Goal: Task Accomplishment & Management: Manage account settings

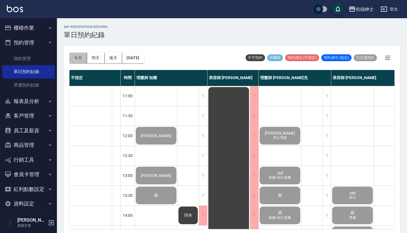
scroll to position [1, 0]
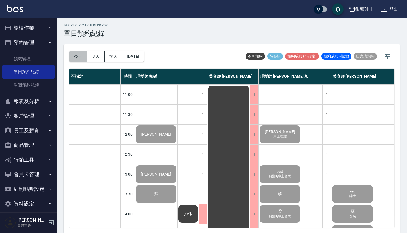
click at [83, 56] on button "今天" at bounding box center [78, 56] width 18 height 11
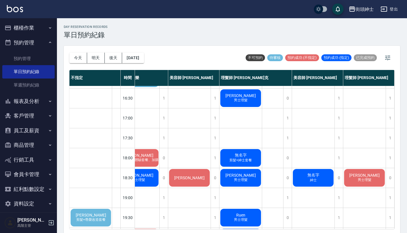
scroll to position [217, 21]
click at [387, 133] on div "1" at bounding box center [390, 138] width 9 height 20
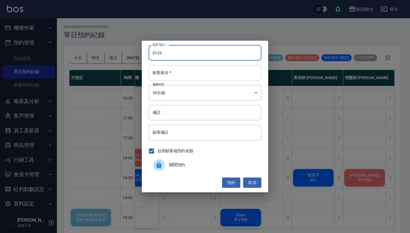
type input "0123"
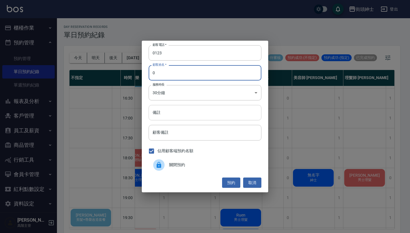
type input "0"
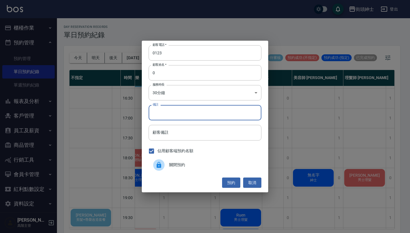
click at [195, 112] on input "備註" at bounding box center [205, 112] width 113 height 15
type input "ㄛ"
type input "[PERSON_NAME]"
click at [235, 182] on button "預約" at bounding box center [231, 183] width 18 height 11
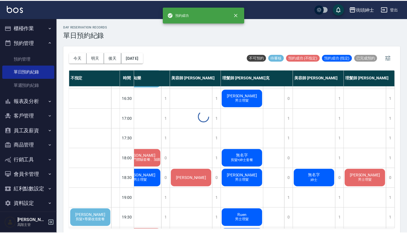
scroll to position [217, 18]
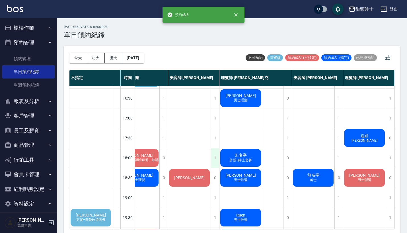
click at [213, 157] on div "1" at bounding box center [215, 158] width 9 height 20
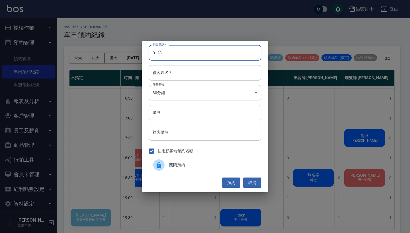
type input "0123"
click at [185, 84] on div "顧客電話   * 0123 顧客電話   * 顧客姓名   * 顧客姓名   * 服務時長 30分鐘 1 服務時長 備註 備註 顧客備註 顧客備註 佔用顧客端…" at bounding box center [205, 117] width 126 height 152
click at [185, 83] on div "顧客電話   * 0123 顧客電話   * 顧客姓名   * 顧客姓名   * 服務時長 30分鐘 1 服務時長 備註 備註 顧客備註 顧客備註 佔用顧客端…" at bounding box center [205, 117] width 126 height 152
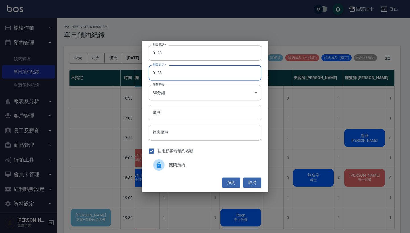
type input "0123"
click at [196, 120] on input "備註" at bounding box center [205, 112] width 113 height 15
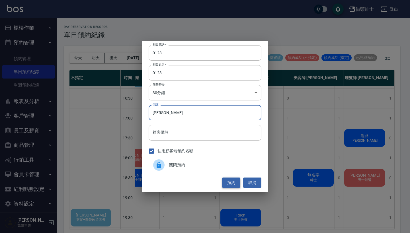
type input "[PERSON_NAME]"
click at [236, 180] on button "預約" at bounding box center [231, 183] width 18 height 11
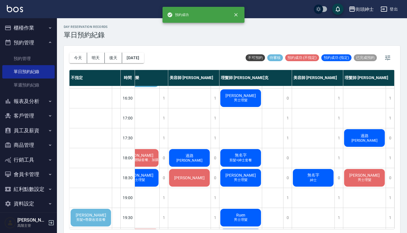
click at [358, 138] on div "過路 [PERSON_NAME]" at bounding box center [364, 137] width 42 height 19
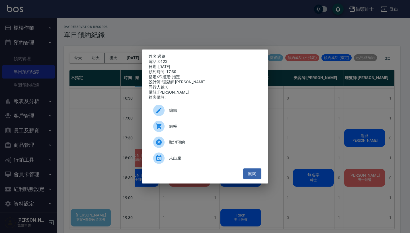
click at [213, 112] on span "編輯" at bounding box center [213, 111] width 88 height 6
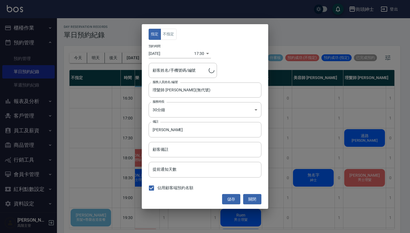
type input "過路/0123"
click at [181, 132] on input "[PERSON_NAME]" at bounding box center [205, 129] width 113 height 15
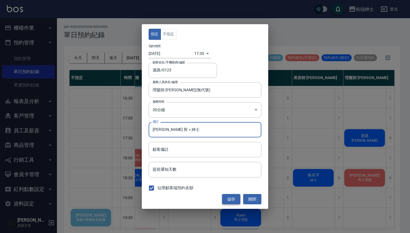
type input "[PERSON_NAME] 剪＋紳士"
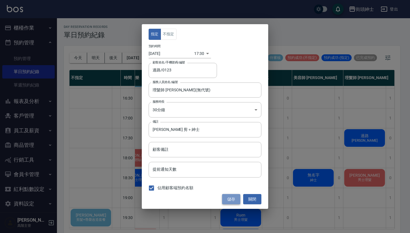
click at [235, 198] on button "儲存" at bounding box center [231, 199] width 18 height 11
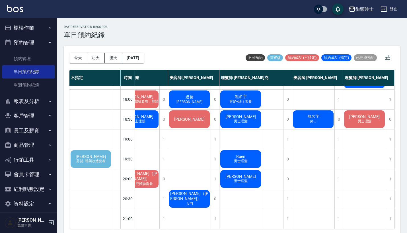
scroll to position [0, 0]
click at [86, 154] on span "[PERSON_NAME]" at bounding box center [91, 156] width 33 height 5
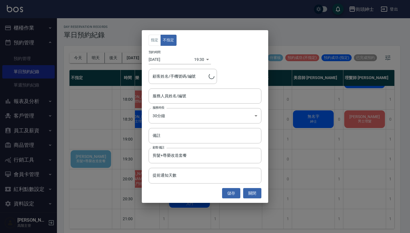
type input "[PERSON_NAME]/0988140604"
click at [291, 163] on div "指定 不指定 預約時間 [DATE] 19:30 1759923000000 顧客姓名/手機號碼/編號 [PERSON_NAME]/0988140604 顧客…" at bounding box center [205, 116] width 410 height 233
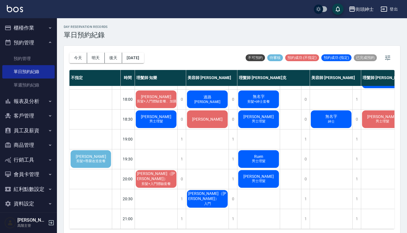
scroll to position [280, 0]
click at [86, 154] on span "[PERSON_NAME]" at bounding box center [91, 156] width 33 height 5
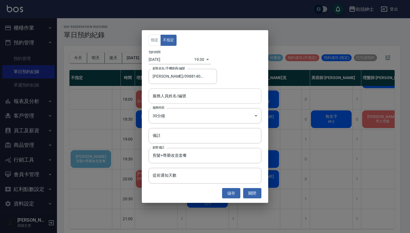
click at [188, 94] on input "服務人員姓名/編號" at bounding box center [205, 96] width 108 height 10
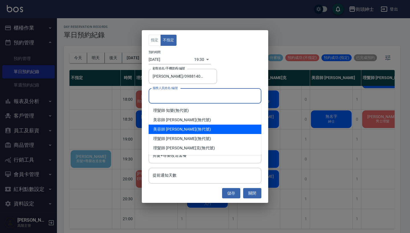
click at [195, 131] on div "美容師 [PERSON_NAME] (無代號)" at bounding box center [205, 129] width 113 height 9
type input "美容師 [PERSON_NAME](無代號)"
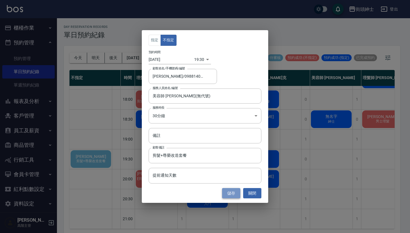
click at [238, 193] on button "儲存" at bounding box center [231, 193] width 18 height 11
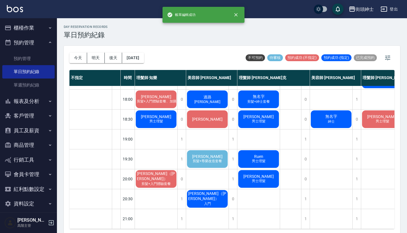
click at [208, 154] on span "[PERSON_NAME]" at bounding box center [207, 156] width 33 height 5
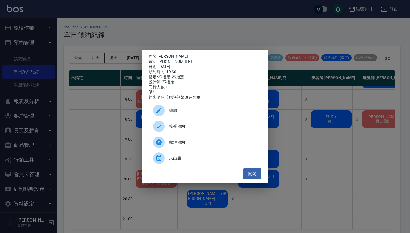
click at [198, 130] on span "接受預約" at bounding box center [213, 127] width 88 height 6
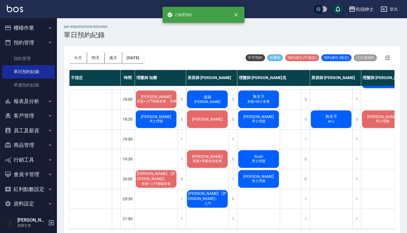
click at [209, 159] on span "剪髮+尊榮改造套餐" at bounding box center [208, 161] width 32 height 5
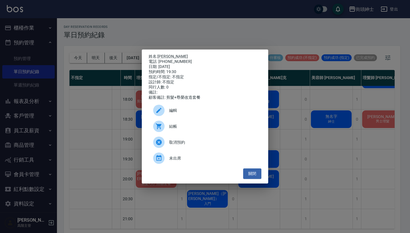
click at [202, 112] on span "編輯" at bounding box center [213, 111] width 88 height 6
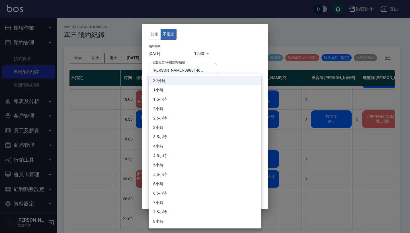
click at [192, 106] on body "街頭紳士 登出 櫃檯作業 打帳單 帳單列表 掛單列表 座位開單 營業儀表板 現金收支登錄 高階收支登錄 材料自購登錄 每日結帳 排班表 現場電腦打卡 掃碼打卡…" at bounding box center [205, 117] width 410 height 235
click at [196, 92] on li "1小時" at bounding box center [205, 89] width 113 height 9
type input "2"
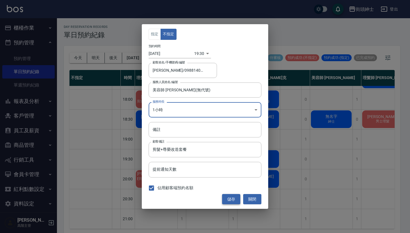
click at [231, 200] on button "儲存" at bounding box center [231, 199] width 18 height 11
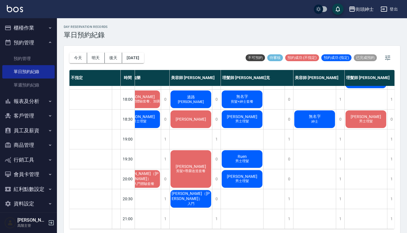
scroll to position [280, 17]
click at [191, 157] on div "[PERSON_NAME] 剪髮+尊榮改造套餐" at bounding box center [191, 168] width 42 height 39
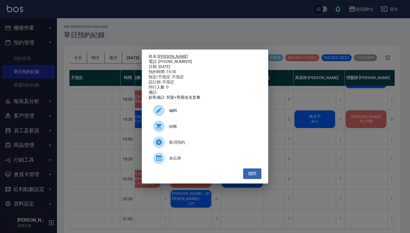
drag, startPoint x: 184, startPoint y: 60, endPoint x: 159, endPoint y: 56, distance: 25.7
click at [159, 56] on div "姓名: [PERSON_NAME] 電話: [PHONE_NUMBER] 日期: [DATE] 預約時間: 19:30 指定/不指定: 不指定 設計師: 不指…" at bounding box center [205, 77] width 113 height 46
copy div "姓名: [PERSON_NAME] 電話: [PHONE_NUMBER]"
click at [213, 31] on div "姓名: [PERSON_NAME] 電話: [PHONE_NUMBER] 日期: [DATE] 預約時間: 19:30 指定/不指定: 不指定 設計師: 不指…" at bounding box center [205, 116] width 410 height 233
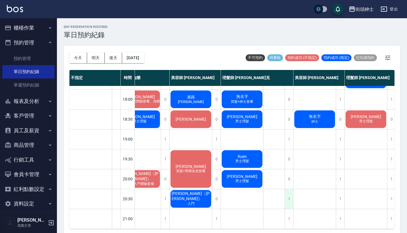
click at [289, 196] on div "1" at bounding box center [289, 199] width 9 height 20
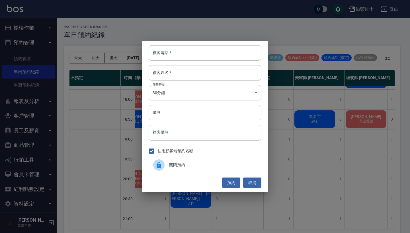
click at [189, 62] on div "顧客電話   * 顧客電話   * 顧客姓名   * 顧客姓名   * 服務時長 30分鐘 1 服務時長 備註 備註 顧客備註 顧客備註 佔用顧客端預約名額 …" at bounding box center [205, 117] width 126 height 152
paste input "[PERSON_NAME] 電話: [PHONE_NUMBER]"
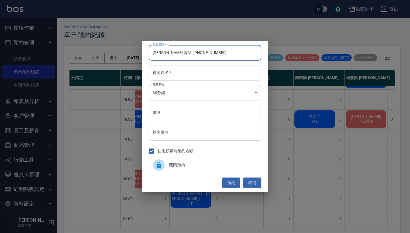
type input "[PERSON_NAME] 電話: [PHONE_NUMBER]"
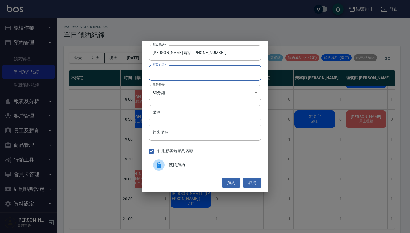
paste input "[PERSON_NAME] 電話: [PHONE_NUMBER]"
type input "[PERSON_NAME] 電話: [PHONE_NUMBER]"
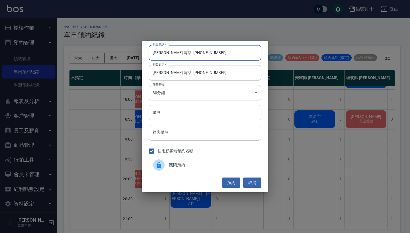
drag, startPoint x: 175, startPoint y: 53, endPoint x: 132, endPoint y: 52, distance: 43.0
click at [132, 52] on div "顧客電話   * [PERSON_NAME] 電話: [PHONE_NUMBER] 顧客電話   * 顧客姓名   * [PERSON_NAME] 電話: […" at bounding box center [205, 116] width 410 height 233
type input "0988140604"
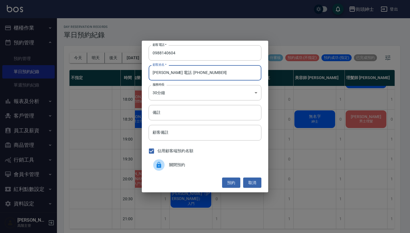
drag, startPoint x: 222, startPoint y: 71, endPoint x: 165, endPoint y: 71, distance: 56.9
click at [165, 71] on input "[PERSON_NAME] 電話: [PHONE_NUMBER]" at bounding box center [205, 72] width 113 height 15
type input "[PERSON_NAME]"
click at [180, 109] on input "備註" at bounding box center [205, 112] width 113 height 15
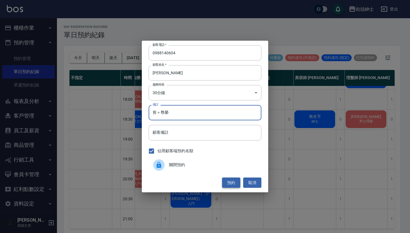
type input "剪＋尊榮"
click at [230, 180] on button "預約" at bounding box center [231, 183] width 18 height 11
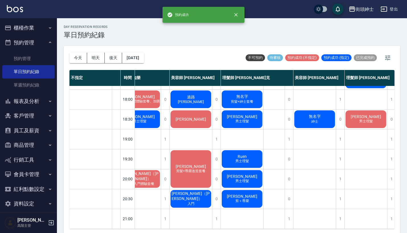
click at [252, 189] on div "[PERSON_NAME]＋尊榮" at bounding box center [242, 198] width 42 height 19
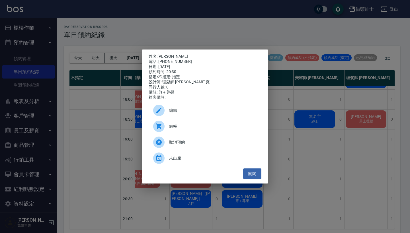
click at [192, 110] on div "編輯" at bounding box center [205, 110] width 113 height 16
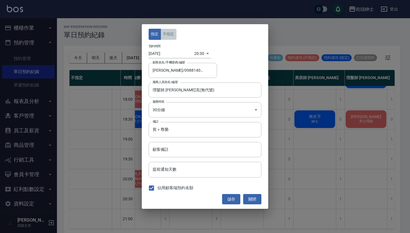
click at [170, 35] on button "不指定" at bounding box center [169, 34] width 16 height 11
click at [233, 198] on button "儲存" at bounding box center [231, 199] width 18 height 11
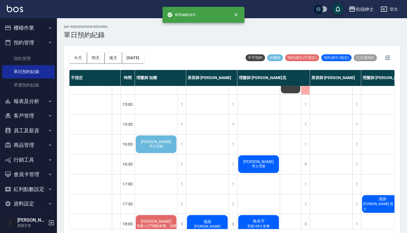
scroll to position [146, 0]
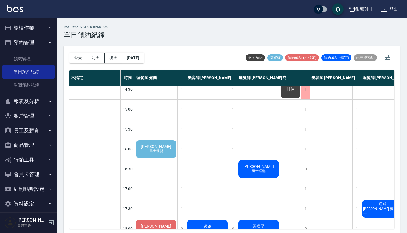
click at [150, 155] on div "[PERSON_NAME] 男士理髮" at bounding box center [156, 148] width 42 height 19
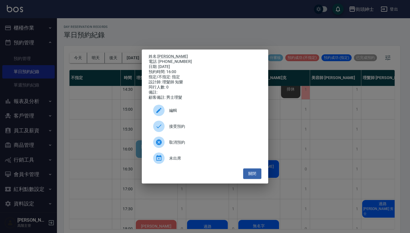
click at [196, 122] on div "接受預約" at bounding box center [205, 126] width 113 height 16
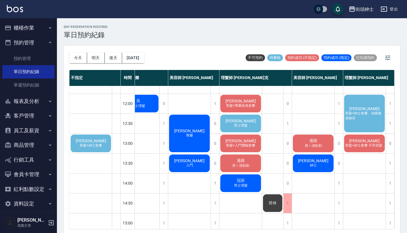
scroll to position [17, 21]
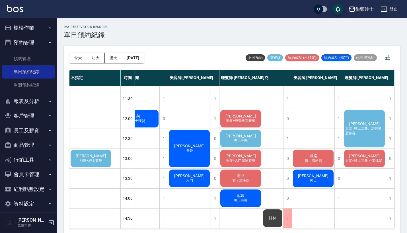
click at [242, 139] on span "男士理髮" at bounding box center [241, 140] width 16 height 5
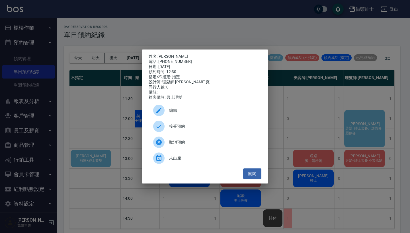
click at [203, 124] on div "接受預約" at bounding box center [205, 126] width 113 height 16
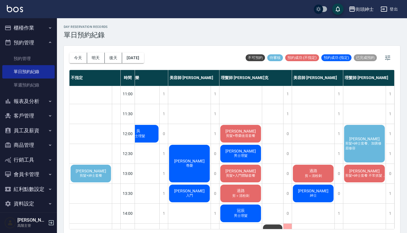
scroll to position [2, 20]
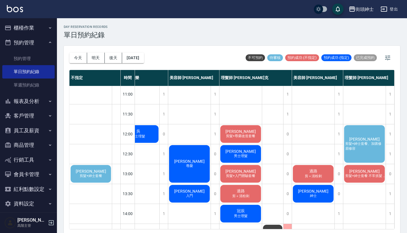
click at [356, 141] on div "阿哲 剪髮+紳士套餐、加購修眉修容" at bounding box center [364, 143] width 42 height 39
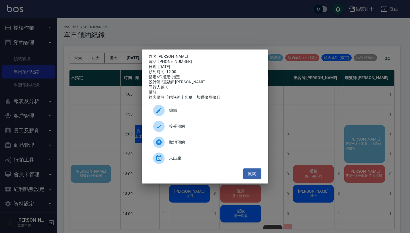
click at [309, 138] on div "姓名: [PERSON_NAME] 電話: [PHONE_NUMBER] 日期: [DATE] 預約時間: 12:00 指定/不指定: 指定 設計師: 理髮師…" at bounding box center [205, 116] width 410 height 233
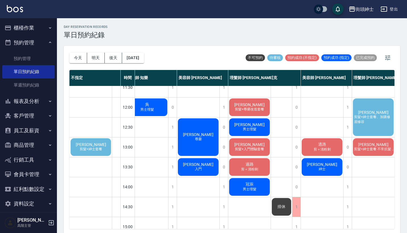
scroll to position [0, 0]
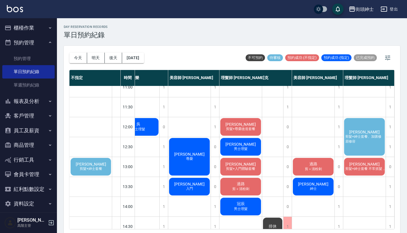
click at [366, 142] on span "剪髮+紳士套餐、加購修眉修容" at bounding box center [364, 139] width 41 height 10
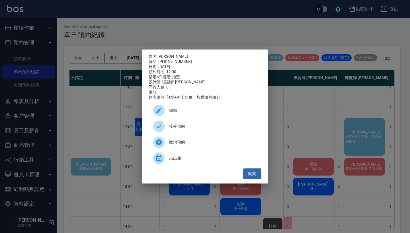
click at [187, 130] on span "接受預約" at bounding box center [213, 127] width 88 height 6
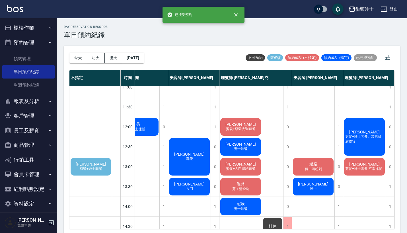
click at [352, 130] on div "阿哲 剪髮+紳士套餐、加購修眉修容" at bounding box center [364, 136] width 42 height 39
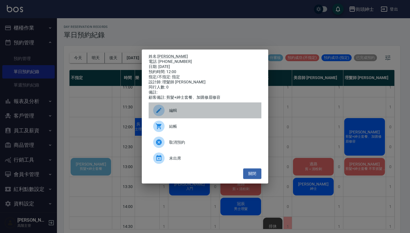
click at [187, 111] on span "編輯" at bounding box center [213, 111] width 88 height 6
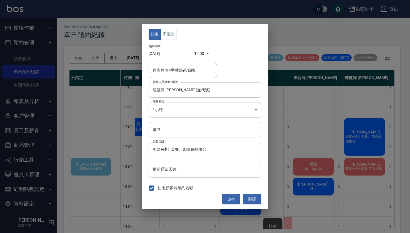
type input "[PERSON_NAME]/0921733995"
click at [180, 110] on body "街頭紳士 登出 櫃檯作業 打帳單 帳單列表 掛單列表 座位開單 營業儀表板 現金收支登錄 高階收支登錄 材料自購登錄 每日結帳 排班表 現場電腦打卡 掃碼打卡…" at bounding box center [205, 117] width 410 height 235
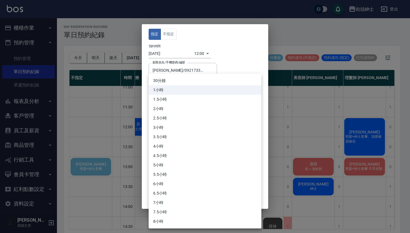
click at [187, 82] on li "30分鐘" at bounding box center [205, 80] width 113 height 9
type input "1"
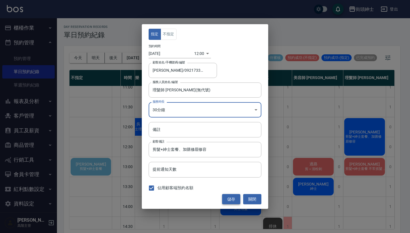
click at [230, 198] on button "儲存" at bounding box center [231, 199] width 18 height 11
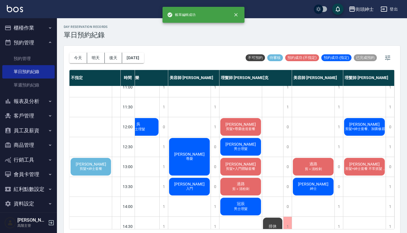
click at [372, 128] on span "剪髮+紳士套餐、加購修眉修容" at bounding box center [368, 129] width 49 height 5
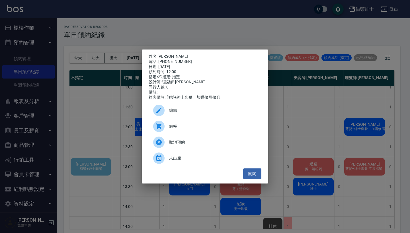
drag, startPoint x: 184, startPoint y: 60, endPoint x: 159, endPoint y: 55, distance: 26.2
click at [159, 55] on div "姓名: [PERSON_NAME] 電話: [PHONE_NUMBER] 日期: [DATE] 預約時間: 12:00 指定/不指定: 指定 設計師: 理髮師…" at bounding box center [205, 77] width 113 height 46
copy div "姓名: [PERSON_NAME] 電話: [PHONE_NUMBER]"
click at [271, 37] on div "姓名: [PERSON_NAME] 電話: [PHONE_NUMBER] 日期: [DATE] 預約時間: 12:00 指定/不指定: 指定 設計師: 理髮師…" at bounding box center [205, 116] width 410 height 233
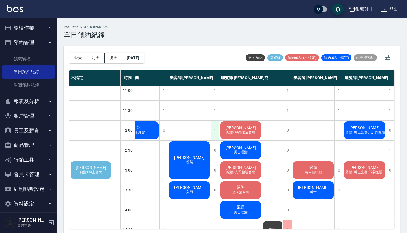
click at [213, 129] on div "1" at bounding box center [215, 131] width 9 height 20
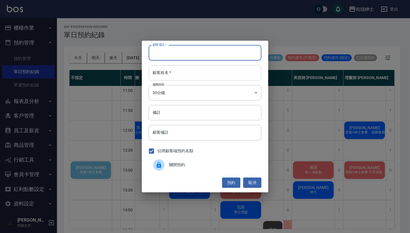
paste input "阿哲 電話: [PHONE_NUMBER]"
type input "阿哲 電話: [PHONE_NUMBER]"
paste input "阿哲 電話: [PHONE_NUMBER]"
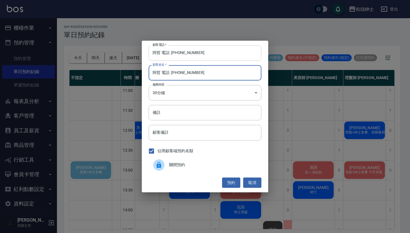
type input "阿哲 電話: [PHONE_NUMBER]"
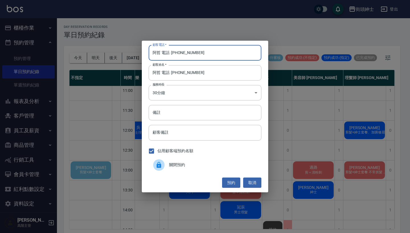
drag, startPoint x: 171, startPoint y: 54, endPoint x: 130, endPoint y: 52, distance: 40.7
click at [131, 52] on div "顧客電話   * 阿哲 電話: [PHONE_NUMBER] 顧客電話   * 顧客姓名   * [PERSON_NAME] 電話: [PHONE_NUMBE…" at bounding box center [205, 116] width 410 height 233
type input "0921733995"
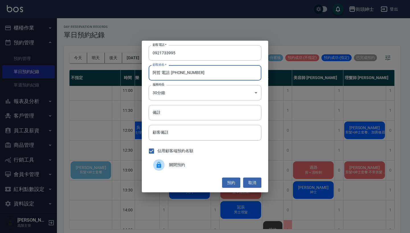
drag, startPoint x: 203, startPoint y: 75, endPoint x: 159, endPoint y: 73, distance: 43.9
click at [159, 73] on input "阿哲 電話: [PHONE_NUMBER]" at bounding box center [205, 72] width 113 height 15
type input "[PERSON_NAME]"
click at [171, 110] on input "備註" at bounding box center [205, 112] width 113 height 15
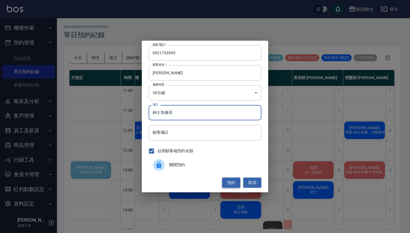
type input "紳士加修容"
click at [228, 180] on button "預約" at bounding box center [231, 183] width 18 height 11
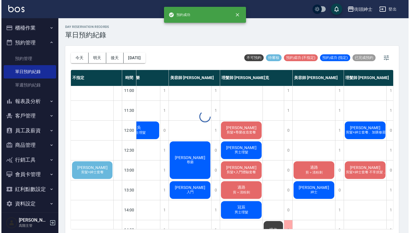
scroll to position [5, 18]
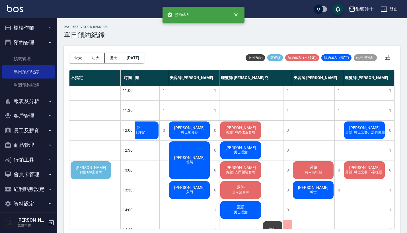
click at [361, 134] on span "剪髮+紳士套餐、加購修眉修容" at bounding box center [368, 132] width 49 height 5
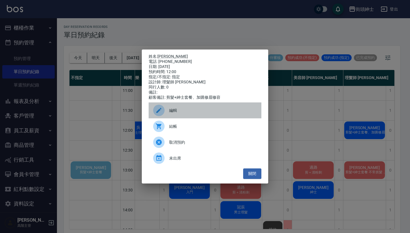
click at [216, 114] on span "編輯" at bounding box center [213, 111] width 88 height 6
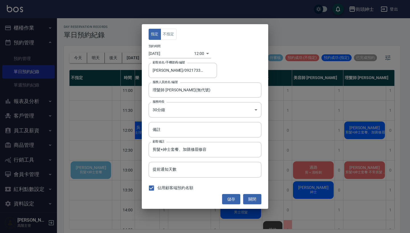
click at [196, 54] on body "街頭紳士 登出 櫃檯作業 打帳單 帳單列表 掛單列表 座位開單 營業儀表板 現金收支登錄 高階收支登錄 材料自購登錄 每日結帳 排班表 現場電腦打卡 掃碼打卡…" at bounding box center [205, 117] width 410 height 235
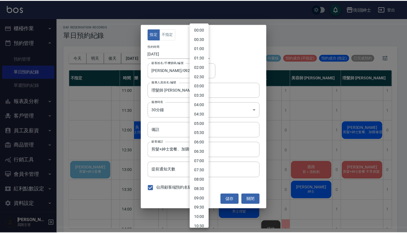
scroll to position [130, 0]
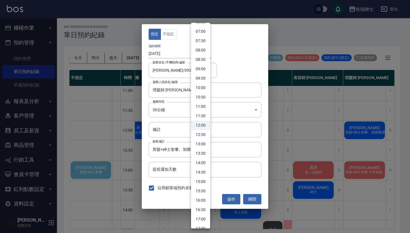
click at [199, 134] on li "12:30" at bounding box center [200, 134] width 19 height 9
type input "1759897800000"
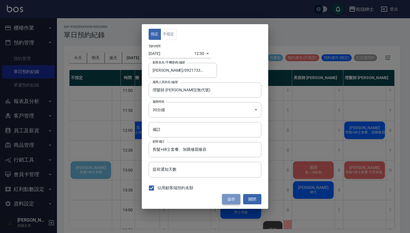
click at [231, 197] on button "儲存" at bounding box center [231, 199] width 18 height 11
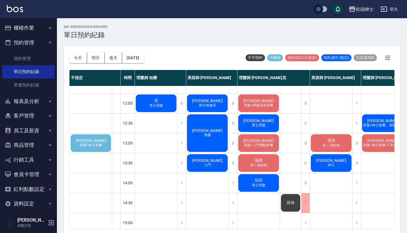
scroll to position [32, 0]
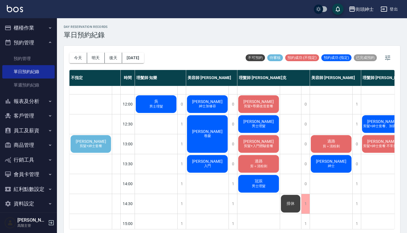
click at [96, 140] on span "[PERSON_NAME]" at bounding box center [91, 141] width 33 height 5
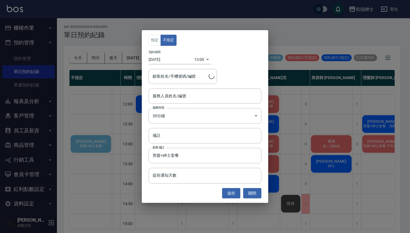
type input "[PERSON_NAME]/0909112558"
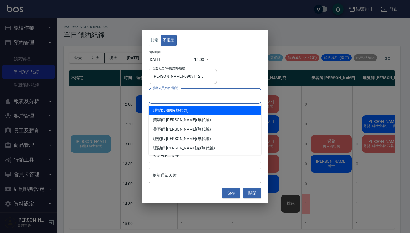
click at [178, 94] on input "服務人員姓名/編號" at bounding box center [205, 96] width 108 height 10
click at [181, 111] on div "理髮師 知樂 (無代號)" at bounding box center [205, 110] width 113 height 9
type input "理髮師 知樂(無代號)"
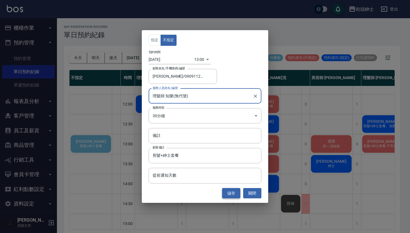
click at [230, 194] on button "儲存" at bounding box center [231, 193] width 18 height 11
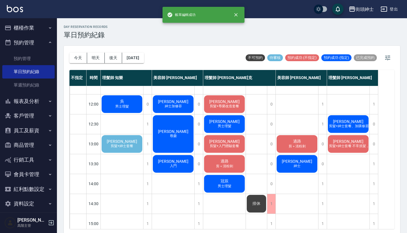
click at [130, 143] on div "[PERSON_NAME] 剪髮+紳士套餐" at bounding box center [122, 143] width 42 height 19
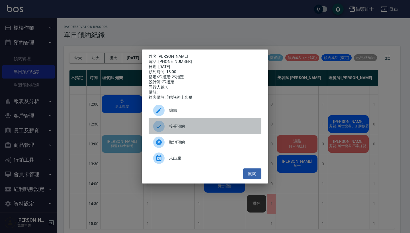
click at [172, 126] on div "接受預約" at bounding box center [205, 126] width 113 height 16
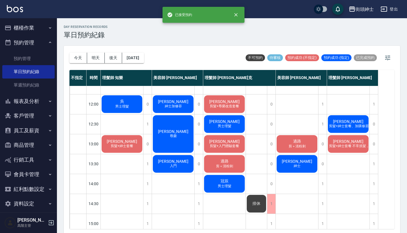
click at [129, 144] on span "[PERSON_NAME]" at bounding box center [122, 141] width 33 height 5
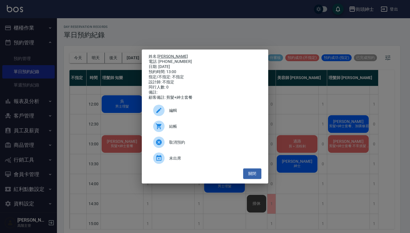
drag, startPoint x: 185, startPoint y: 60, endPoint x: 159, endPoint y: 54, distance: 26.1
click at [159, 54] on div "姓名: [PERSON_NAME] 電話: [PHONE_NUMBER] 日期: [DATE] 預約時間: 13:00 指定/不指定: 不指定 設計師: 不指…" at bounding box center [205, 77] width 113 height 46
copy div "姓名: [PERSON_NAME]: [PHONE_NUMBER]"
click at [247, 38] on div "姓名: [PERSON_NAME] 電話: [PHONE_NUMBER] 日期: [DATE] 預約時間: 13:00 指定/不指定: 不指定 設計師: 不指…" at bounding box center [205, 116] width 410 height 233
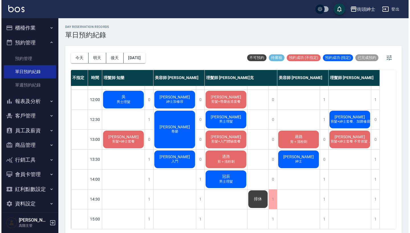
scroll to position [36, 0]
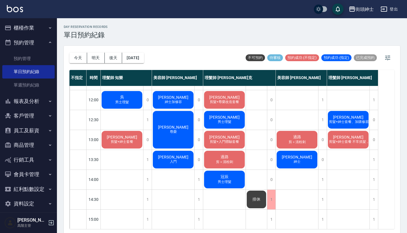
click at [350, 143] on span "剪髮+紳士套餐 不常抓髮，想剪俐落好整理、清爽的短髮" at bounding box center [371, 141] width 87 height 5
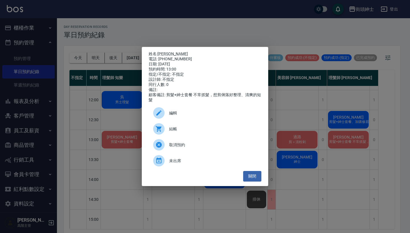
click at [202, 111] on div "編輯" at bounding box center [205, 113] width 113 height 16
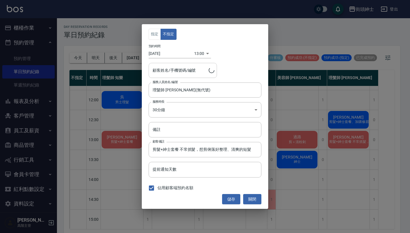
type input "[PERSON_NAME]/0909777320"
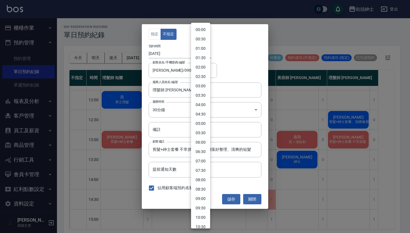
click at [198, 58] on body "街頭紳士 登出 櫃檯作業 打帳單 帳單列表 掛單列表 座位開單 營業儀表板 現金收支登錄 高階收支登錄 材料自購登錄 每日結帳 排班表 現場電腦打卡 掃碼打卡…" at bounding box center [205, 117] width 410 height 235
click at [201, 135] on li "13:30" at bounding box center [200, 134] width 19 height 9
type input "1759901400000"
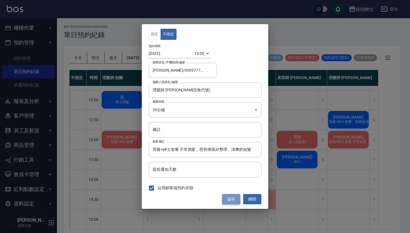
click at [231, 199] on button "儲存" at bounding box center [231, 199] width 18 height 11
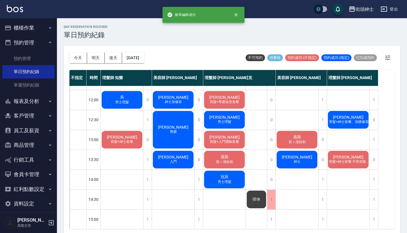
click at [301, 161] on span "紳士" at bounding box center [297, 161] width 9 height 5
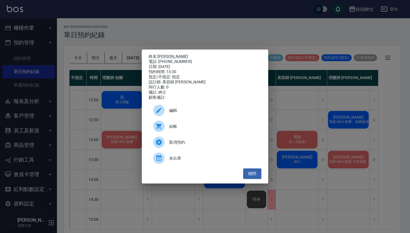
click at [190, 113] on span "編輯" at bounding box center [213, 111] width 88 height 6
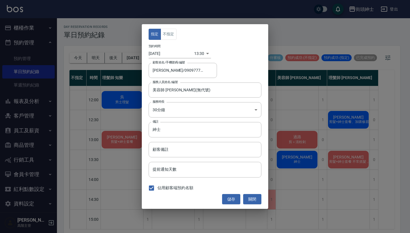
click at [193, 48] on div "預約時間 [DATE] 13:30 1759901400000" at bounding box center [205, 51] width 113 height 14
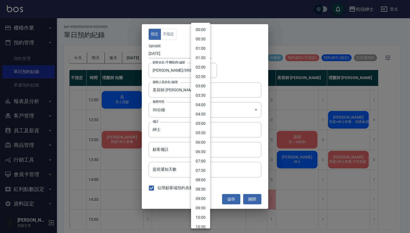
click at [194, 54] on body "街頭紳士 登出 櫃檯作業 打帳單 帳單列表 掛單列表 座位開單 營業儀表板 現金收支登錄 高階收支登錄 材料自購登錄 每日結帳 排班表 現場電腦打卡 掃碼打卡…" at bounding box center [205, 117] width 410 height 235
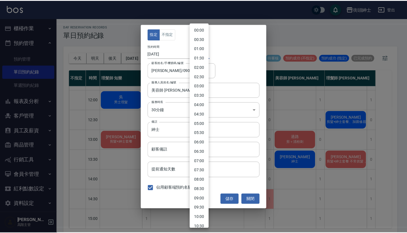
scroll to position [158, 0]
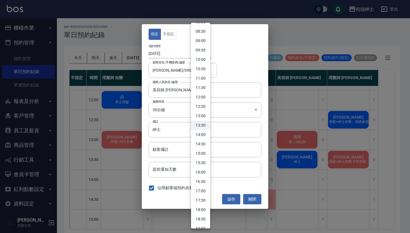
click at [200, 112] on li "13:00" at bounding box center [200, 115] width 19 height 9
type input "1759899600000"
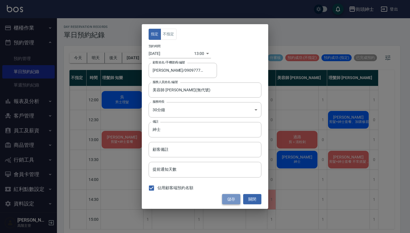
click at [232, 198] on button "儲存" at bounding box center [231, 199] width 18 height 11
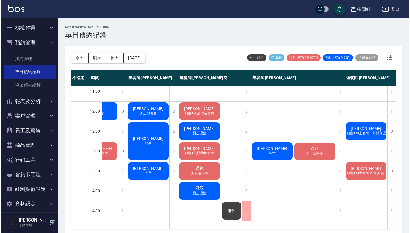
scroll to position [24, 29]
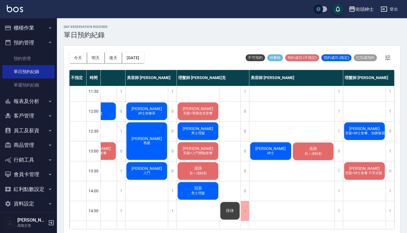
click at [316, 152] on span "剪＋清粉刺" at bounding box center [312, 153] width 19 height 5
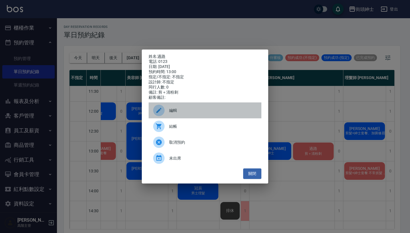
click at [202, 116] on div "編輯" at bounding box center [205, 110] width 113 height 16
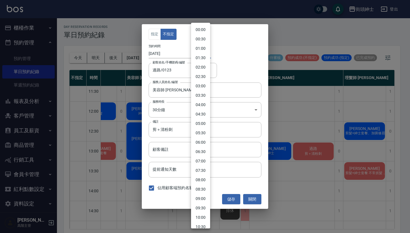
click at [199, 55] on body "街頭紳士 登出 櫃檯作業 打帳單 帳單列表 掛單列表 座位開單 營業儀表板 現金收支登錄 高階收支登錄 材料自購登錄 每日結帳 排班表 現場電腦打卡 掃碼打卡…" at bounding box center [205, 117] width 410 height 235
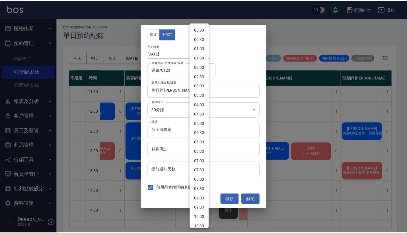
scroll to position [149, 0]
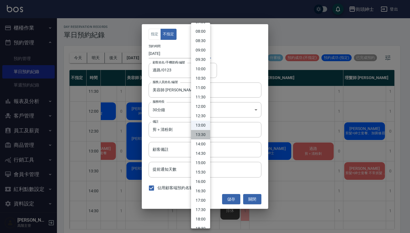
click at [201, 137] on li "13:30" at bounding box center [200, 134] width 19 height 9
type input "1759901400000"
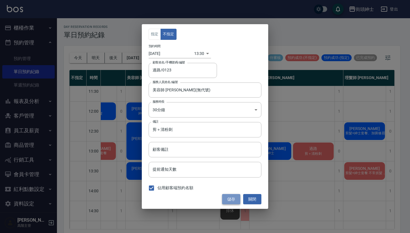
click at [234, 196] on button "儲存" at bounding box center [231, 199] width 18 height 11
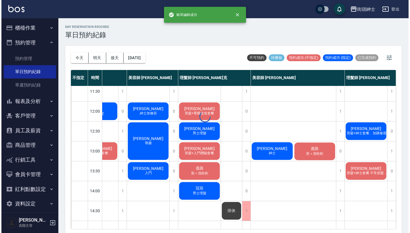
scroll to position [24, 0]
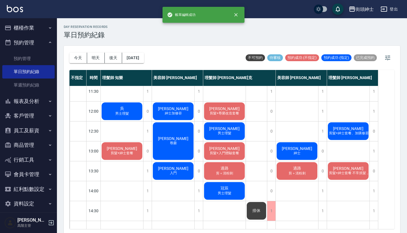
click at [228, 171] on span "剪＋清粉刺" at bounding box center [224, 173] width 19 height 5
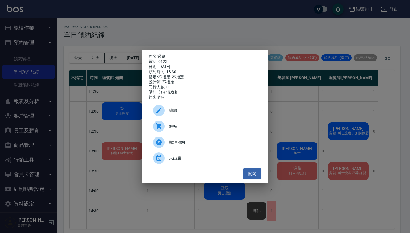
click at [216, 113] on span "編輯" at bounding box center [213, 111] width 88 height 6
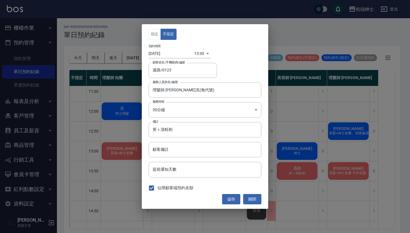
click at [193, 51] on body "街頭紳士 登出 櫃檯作業 打帳單 帳單列表 掛單列表 座位開單 營業儀表板 現金收支登錄 高階收支登錄 材料自購登錄 每日結帳 排班表 現場電腦打卡 掃碼打卡…" at bounding box center [205, 117] width 410 height 235
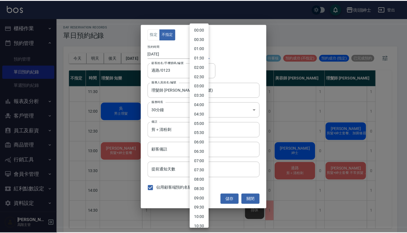
scroll to position [158, 0]
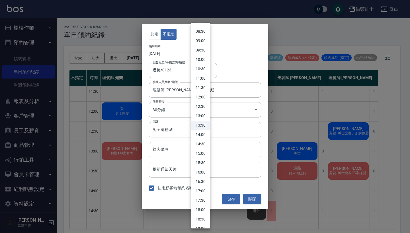
click at [203, 116] on li "13:00" at bounding box center [200, 115] width 19 height 9
type input "1759899600000"
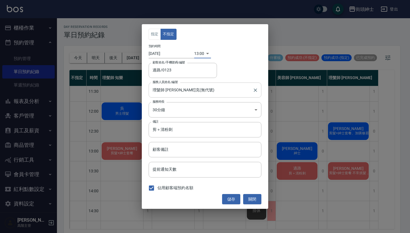
click at [196, 87] on input "理髮師 [PERSON_NAME]克(無代號)" at bounding box center [200, 90] width 99 height 10
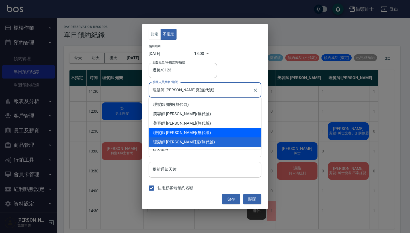
click at [197, 133] on div "理髮師 [PERSON_NAME] (無代號)" at bounding box center [205, 132] width 113 height 9
type input "理髮師 [PERSON_NAME](無代號)"
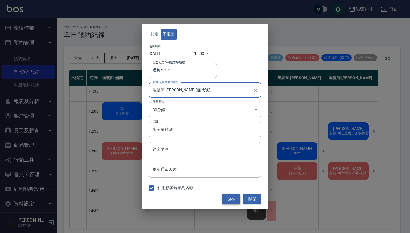
click at [229, 197] on button "儲存" at bounding box center [231, 199] width 18 height 11
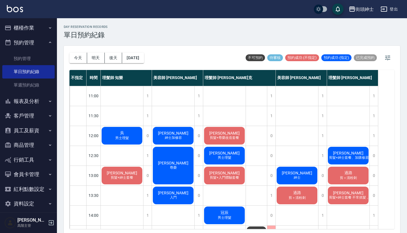
scroll to position [0, 0]
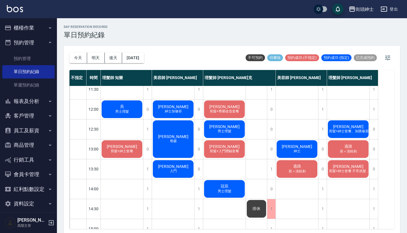
click at [132, 153] on span "剪髮+紳士套餐" at bounding box center [122, 151] width 25 height 5
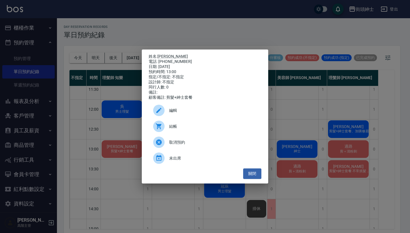
click at [124, 176] on div "姓名: [PERSON_NAME] 電話: [PHONE_NUMBER] 日期: [DATE] 預約時間: 13:00 指定/不指定: 不指定 設計師: 不指…" at bounding box center [205, 116] width 410 height 233
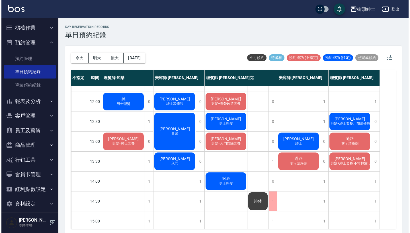
scroll to position [28, 0]
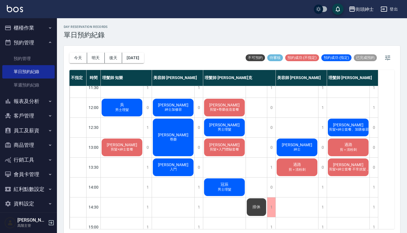
click at [135, 147] on div "[PERSON_NAME] 剪髮+紳士套餐" at bounding box center [122, 147] width 42 height 19
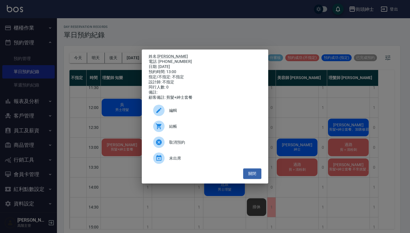
click at [184, 105] on div "編輯" at bounding box center [205, 110] width 113 height 16
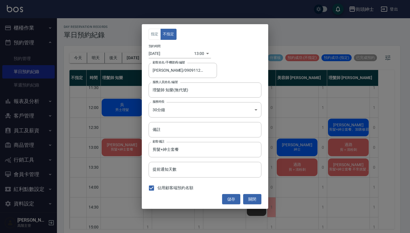
click at [198, 52] on body "街頭紳士 登出 櫃檯作業 打帳單 帳單列表 掛單列表 座位開單 營業儀表板 現金收支登錄 高階收支登錄 材料自購登錄 每日結帳 排班表 現場電腦打卡 掃碼打卡…" at bounding box center [205, 117] width 410 height 235
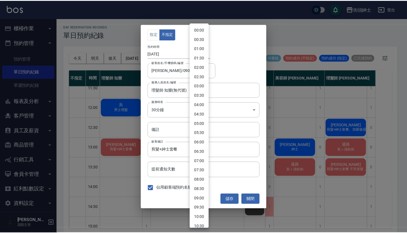
scroll to position [149, 0]
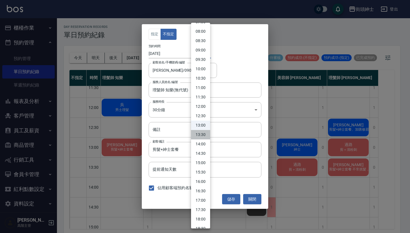
click at [202, 133] on li "13:30" at bounding box center [200, 134] width 19 height 9
type input "1759901400000"
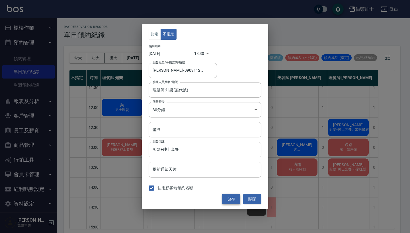
click at [235, 202] on button "儲存" at bounding box center [231, 199] width 18 height 11
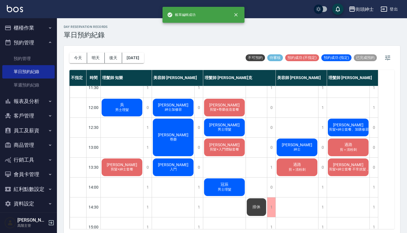
click at [133, 167] on div "[PERSON_NAME] 剪髮+紳士套餐" at bounding box center [122, 167] width 42 height 19
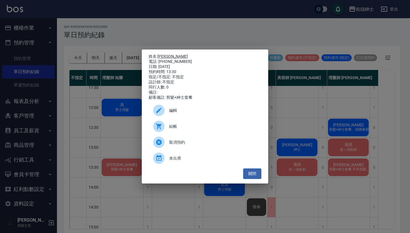
drag, startPoint x: 186, startPoint y: 61, endPoint x: 159, endPoint y: 56, distance: 27.2
click at [159, 56] on div "姓名: [PERSON_NAME] 電話: [PHONE_NUMBER] 日期: [DATE] 預約時間: 13:30 指定/不指定: 不指定 設計師: 不指…" at bounding box center [205, 77] width 113 height 46
copy div "姓名: [PERSON_NAME]: [PHONE_NUMBER]"
click at [227, 31] on div "姓名: [PERSON_NAME] 電話: [PHONE_NUMBER] 日期: [DATE] 預約時間: 13:30 指定/不指定: 不指定 設計師: 不指…" at bounding box center [205, 116] width 410 height 233
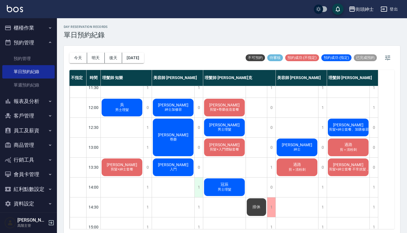
click at [198, 184] on div "1" at bounding box center [198, 188] width 9 height 20
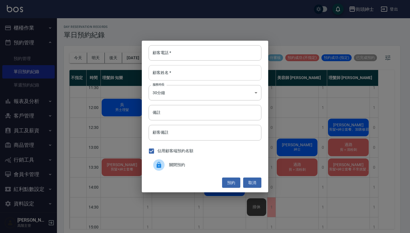
paste input "[PERSON_NAME] 電話: [PHONE_NUMBER]"
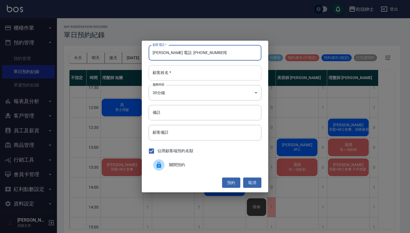
type input "[PERSON_NAME] 電話: [PHONE_NUMBER]"
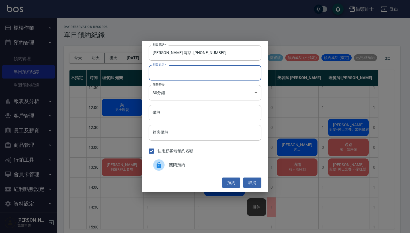
paste input "[PERSON_NAME] 電話: [PHONE_NUMBER]"
type input "[PERSON_NAME] 電話: [PHONE_NUMBER]"
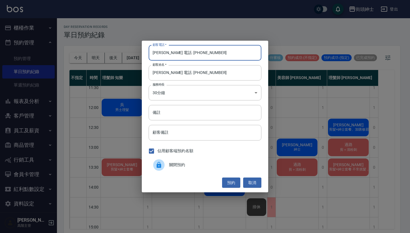
drag, startPoint x: 175, startPoint y: 54, endPoint x: 150, endPoint y: 53, distance: 24.5
click at [150, 53] on input "[PERSON_NAME] 電話: [PHONE_NUMBER]" at bounding box center [205, 52] width 113 height 15
type input "0909112558"
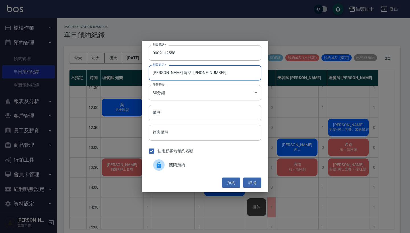
drag, startPoint x: 212, startPoint y: 75, endPoint x: 163, endPoint y: 73, distance: 49.0
click at [163, 73] on input "[PERSON_NAME] 電話: [PHONE_NUMBER]" at bounding box center [205, 72] width 113 height 15
type input "[PERSON_NAME]"
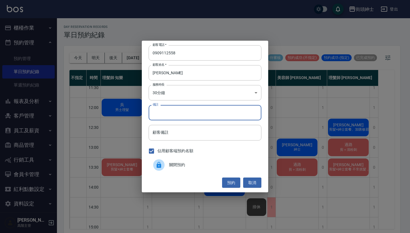
click at [191, 111] on input "備註" at bounding box center [205, 112] width 113 height 15
type input "紳士"
click at [226, 179] on button "預約" at bounding box center [231, 183] width 18 height 11
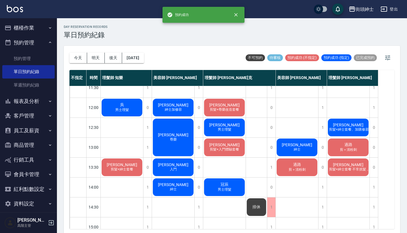
click at [183, 180] on div "[PERSON_NAME]" at bounding box center [173, 187] width 42 height 19
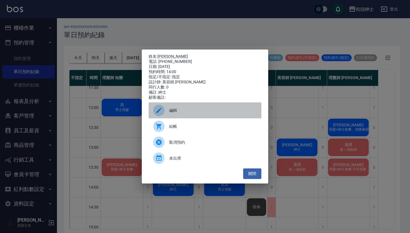
click at [196, 118] on div "編輯" at bounding box center [205, 110] width 113 height 16
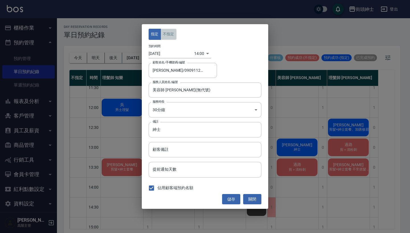
click at [170, 33] on button "不指定" at bounding box center [169, 34] width 16 height 11
click at [227, 196] on button "儲存" at bounding box center [231, 199] width 18 height 11
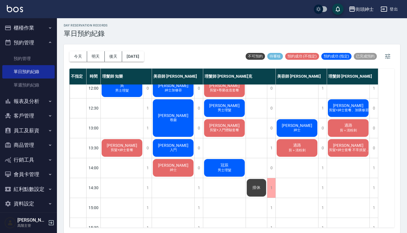
scroll to position [48, 0]
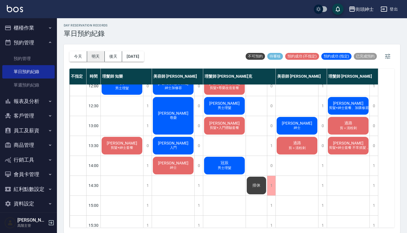
click at [100, 57] on button "明天" at bounding box center [96, 56] width 18 height 11
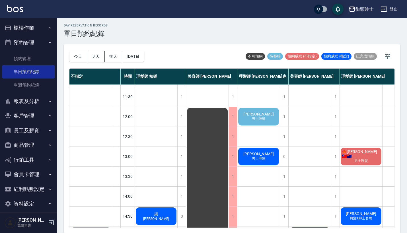
scroll to position [18, 0]
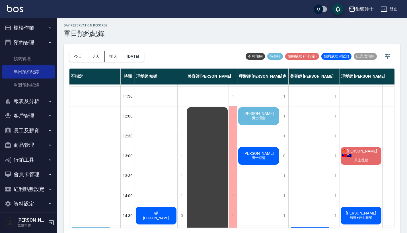
click at [256, 119] on span "男士理髮" at bounding box center [259, 118] width 16 height 5
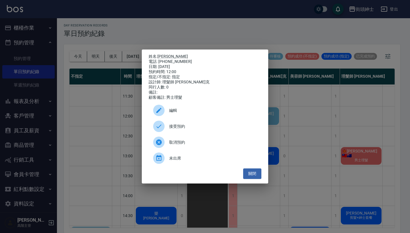
click at [200, 130] on span "接受預約" at bounding box center [213, 127] width 88 height 6
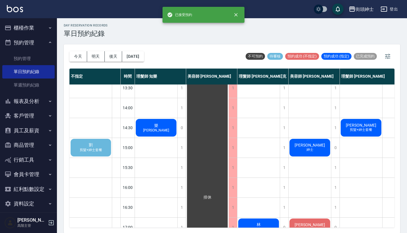
scroll to position [106, 0]
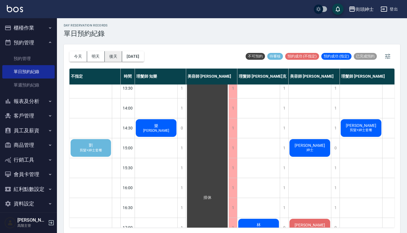
scroll to position [106, 9]
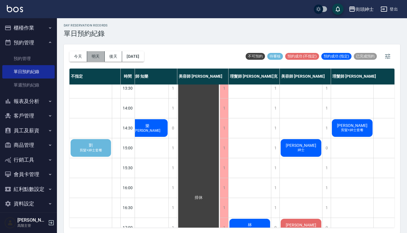
click at [99, 57] on button "明天" at bounding box center [96, 56] width 18 height 11
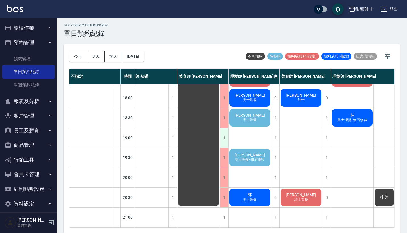
scroll to position [280, 9]
click at [253, 118] on span "男士理髮" at bounding box center [250, 120] width 16 height 5
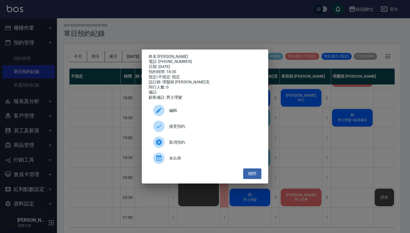
click at [198, 134] on div "接受預約" at bounding box center [205, 126] width 113 height 16
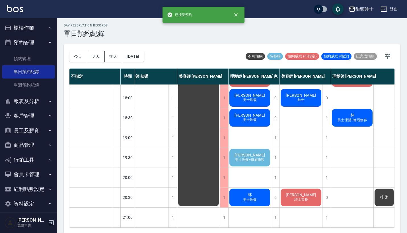
click at [240, 151] on div "承宏 男士理髮+修眉修容" at bounding box center [250, 157] width 42 height 19
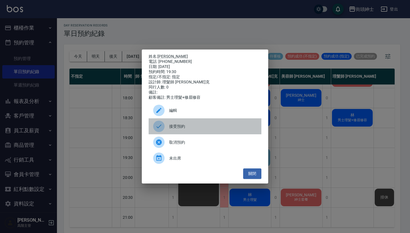
click at [217, 133] on div "接受預約" at bounding box center [205, 126] width 113 height 16
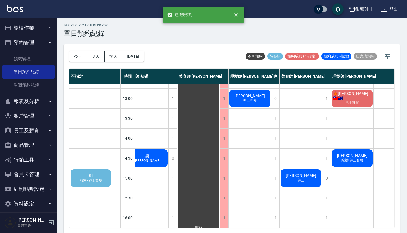
scroll to position [72, 9]
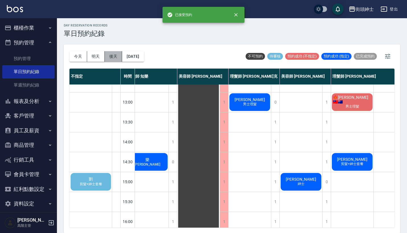
click at [110, 54] on button "後天" at bounding box center [114, 56] width 18 height 11
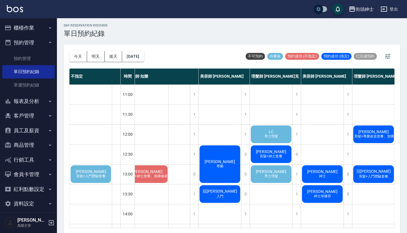
scroll to position [0, 9]
click at [265, 135] on span "男士理髮" at bounding box center [271, 136] width 16 height 5
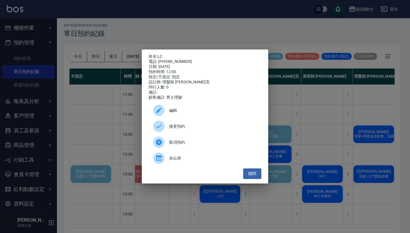
click at [216, 126] on div "接受預約" at bounding box center [205, 126] width 113 height 16
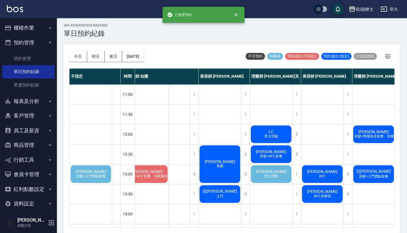
click at [274, 176] on span "男士理髮" at bounding box center [271, 176] width 16 height 5
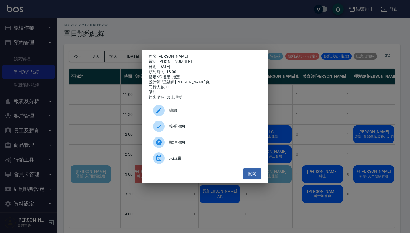
click at [206, 129] on span "接受預約" at bounding box center [213, 127] width 88 height 6
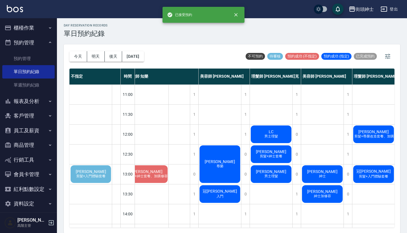
scroll to position [257, 9]
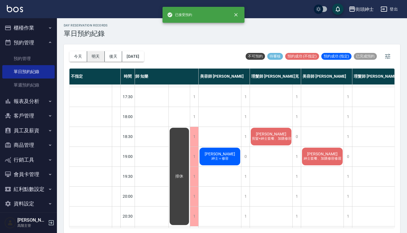
click at [96, 58] on button "明天" at bounding box center [96, 56] width 18 height 11
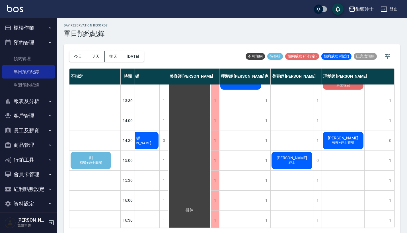
scroll to position [93, 11]
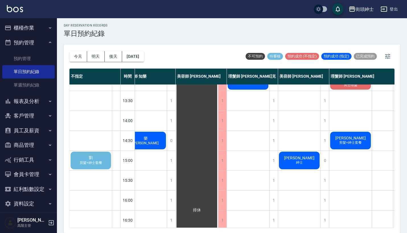
click at [85, 163] on span "剪髮+紳士套餐" at bounding box center [91, 163] width 25 height 5
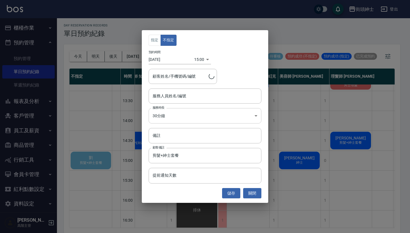
type input "[PERSON_NAME]/0906557723"
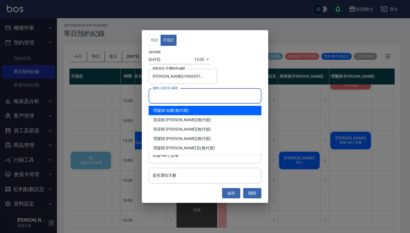
click at [176, 100] on input "服務人員姓名/編號" at bounding box center [205, 96] width 108 height 10
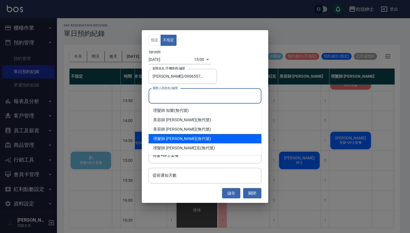
click at [178, 137] on div "理髮師 [PERSON_NAME] (無代號)" at bounding box center [205, 138] width 113 height 9
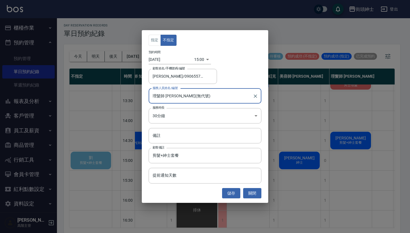
click at [188, 96] on input "理髮師 [PERSON_NAME](無代號)" at bounding box center [200, 96] width 99 height 10
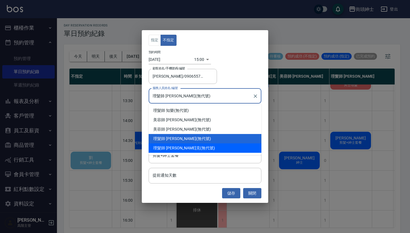
click at [188, 146] on div "理髮師 [PERSON_NAME]克 (無代號)" at bounding box center [205, 147] width 113 height 9
type input "理髮師 [PERSON_NAME]克(無代號)"
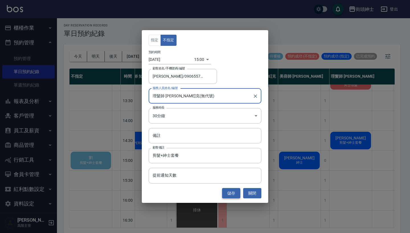
click at [234, 194] on button "儲存" at bounding box center [231, 193] width 18 height 11
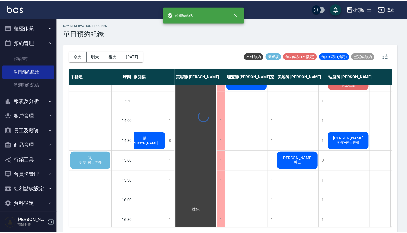
scroll to position [93, 0]
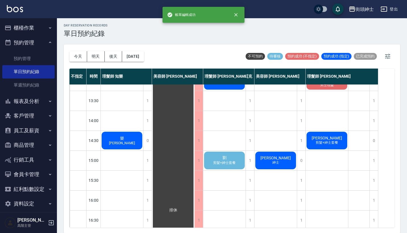
click at [231, 160] on div "劉 剪髮+紳士套餐" at bounding box center [224, 160] width 42 height 19
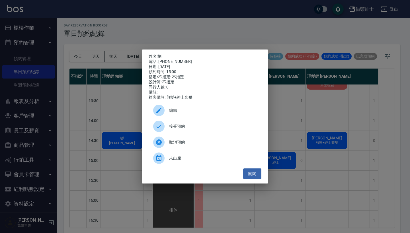
click at [178, 132] on div "接受預約" at bounding box center [205, 126] width 113 height 16
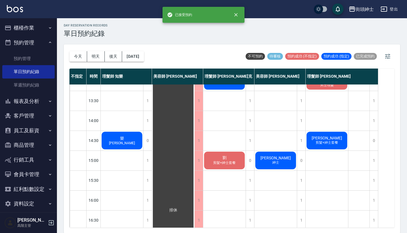
click at [225, 161] on span "剪髮+紳士套餐" at bounding box center [224, 163] width 25 height 5
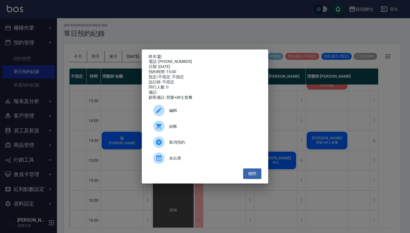
drag, startPoint x: 184, startPoint y: 58, endPoint x: 160, endPoint y: 53, distance: 24.8
click at [160, 54] on div "姓名: [PERSON_NAME]: [PHONE_NUMBER] 日期: [DATE] 預約時間: 15:00 指定/不指定: 不指定 設計師: 不指定 同…" at bounding box center [205, 77] width 113 height 46
copy div "姓名: [PERSON_NAME]: [PHONE_NUMBER]"
click at [306, 53] on div "姓名: [PERSON_NAME] 電話: [PHONE_NUMBER] 日期: [DATE] 預約時間: 15:00 指定/不指定: 不指定 設計師: 不指…" at bounding box center [205, 116] width 410 height 233
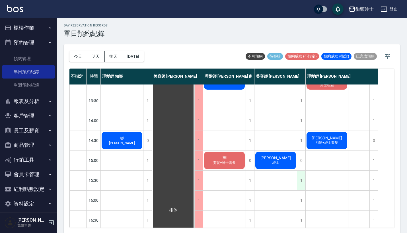
click at [303, 183] on div "1" at bounding box center [301, 181] width 9 height 20
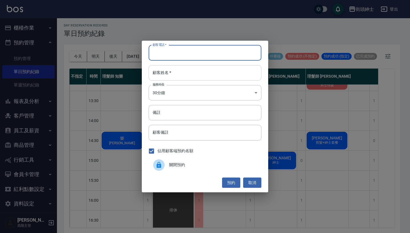
paste input "[PERSON_NAME] 電話: [PHONE_NUMBER]"
type input "[PERSON_NAME] 電話: [PHONE_NUMBER]"
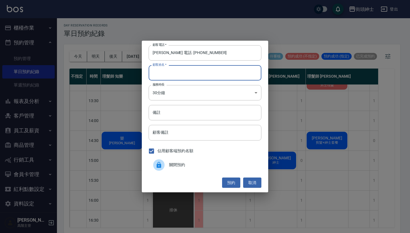
paste input "[PERSON_NAME] 電話: [PHONE_NUMBER]"
type input "[PERSON_NAME] 電話: [PHONE_NUMBER]"
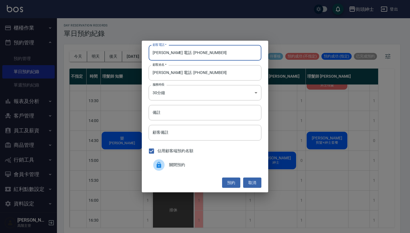
drag, startPoint x: 167, startPoint y: 54, endPoint x: 142, endPoint y: 54, distance: 25.3
click at [142, 54] on div "顧客電話   * [PERSON_NAME] 電話: [PHONE_NUMBER] 顧客電話   * 顧客姓名   * [PERSON_NAME] 電話: […" at bounding box center [205, 117] width 126 height 152
type input "0906557723"
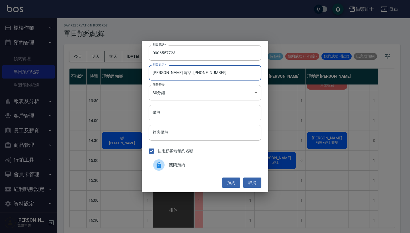
drag, startPoint x: 210, startPoint y: 76, endPoint x: 156, endPoint y: 71, distance: 54.0
click at [156, 71] on input "[PERSON_NAME] 電話: [PHONE_NUMBER]" at bounding box center [205, 72] width 113 height 15
type input "劉"
click at [165, 111] on input "備註" at bounding box center [205, 112] width 113 height 15
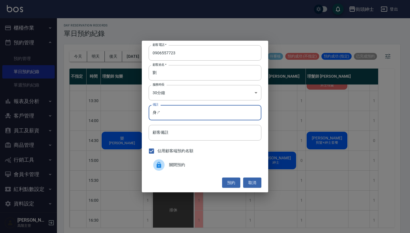
type input "身"
type input "紳士"
click at [232, 179] on button "預約" at bounding box center [231, 183] width 18 height 11
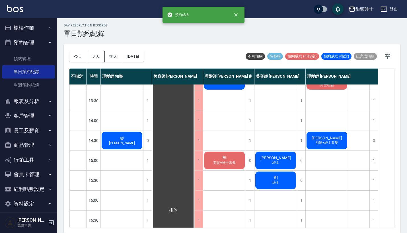
click at [278, 178] on span "劉" at bounding box center [276, 177] width 6 height 5
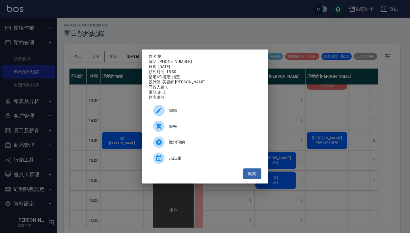
click at [201, 114] on span "編輯" at bounding box center [213, 111] width 88 height 6
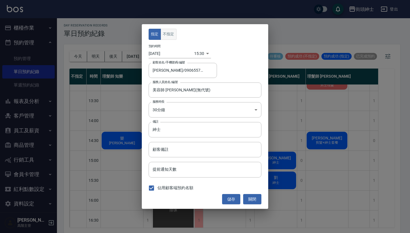
click at [169, 32] on button "不指定" at bounding box center [169, 34] width 16 height 11
click at [227, 198] on button "儲存" at bounding box center [231, 199] width 18 height 11
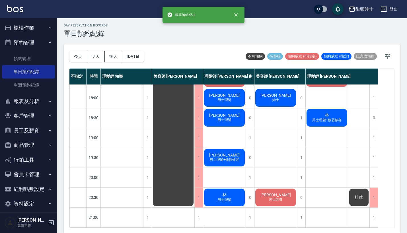
scroll to position [280, 0]
click at [113, 59] on button "後天" at bounding box center [114, 56] width 18 height 11
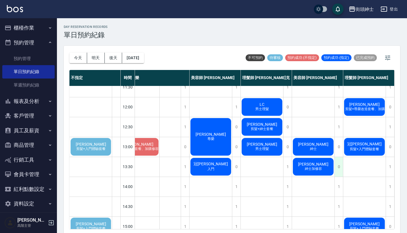
scroll to position [29, 21]
click at [309, 168] on span "紳士加修容" at bounding box center [313, 169] width 19 height 5
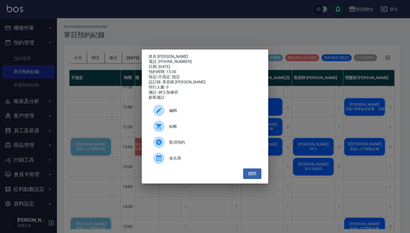
click at [357, 198] on div "姓名: [PERSON_NAME] 電話: [PHONE_NUMBER] 日期: [DATE] 預約時間: 13:30 指定/不指定: 指定 設計師: 美容師…" at bounding box center [205, 116] width 410 height 233
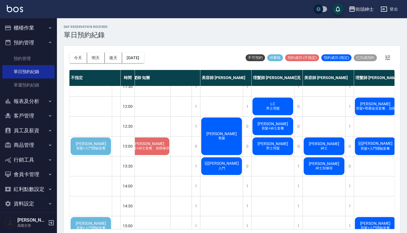
scroll to position [56, 7]
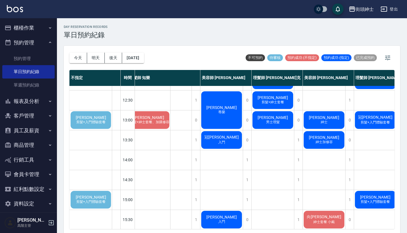
click at [325, 145] on div "[PERSON_NAME]加修容" at bounding box center [324, 139] width 42 height 19
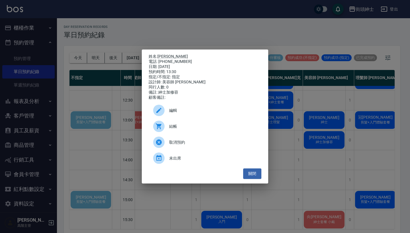
click at [169, 114] on span "編輯" at bounding box center [213, 111] width 88 height 6
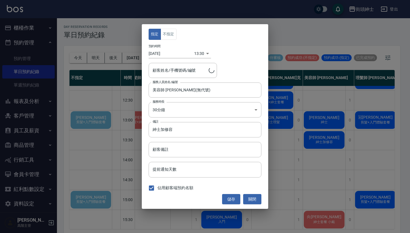
type input "[PERSON_NAME]/0988358487"
click at [169, 32] on button "不指定" at bounding box center [169, 34] width 16 height 11
click at [229, 203] on button "儲存" at bounding box center [231, 199] width 18 height 11
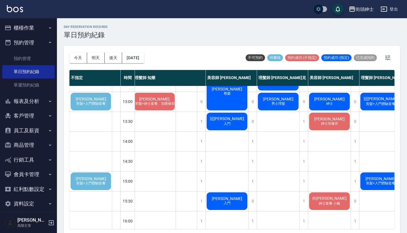
scroll to position [74, 0]
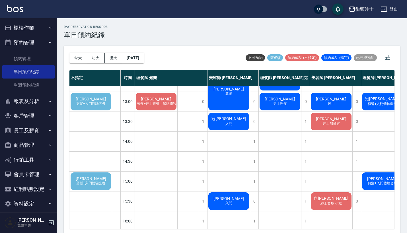
click at [94, 182] on span "剪髮+入門體驗套餐" at bounding box center [91, 183] width 32 height 5
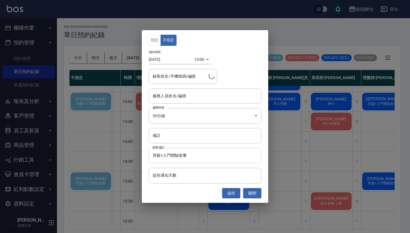
type input "[PERSON_NAME]/0989199297"
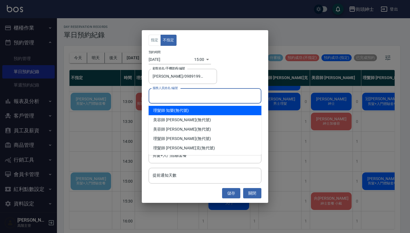
click at [196, 94] on input "服務人員姓名/編號" at bounding box center [205, 96] width 108 height 10
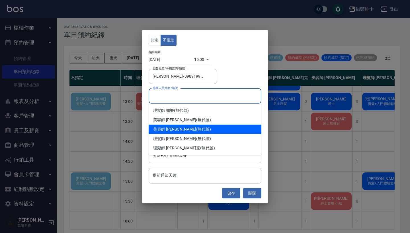
click at [191, 130] on div "美容師 [PERSON_NAME] (無代號)" at bounding box center [205, 129] width 113 height 9
type input "美容師 [PERSON_NAME](無代號)"
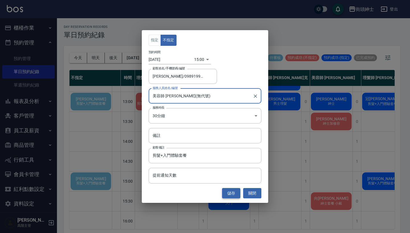
click at [228, 190] on button "儲存" at bounding box center [231, 193] width 18 height 11
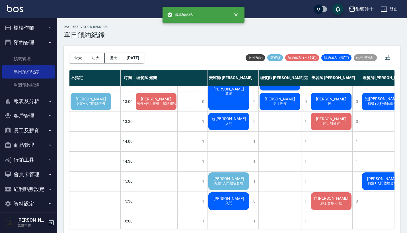
click at [231, 179] on span "[PERSON_NAME]" at bounding box center [228, 178] width 33 height 5
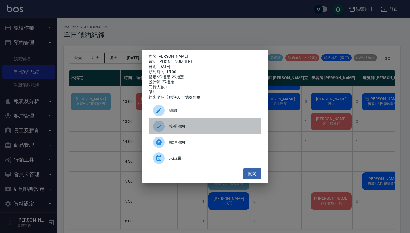
click at [188, 124] on div "接受預約" at bounding box center [205, 126] width 113 height 16
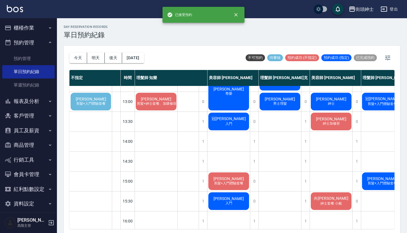
click at [226, 181] on span "剪髮+入門體驗套餐" at bounding box center [229, 183] width 32 height 5
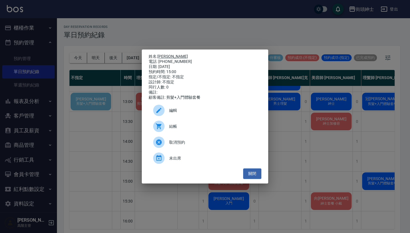
drag, startPoint x: 186, startPoint y: 59, endPoint x: 159, endPoint y: 55, distance: 28.0
click at [159, 55] on div "姓名: [PERSON_NAME] 電話: [PHONE_NUMBER] 日期: [DATE] 預約時間: 15:00 指定/不指定: 不指定 設計師: 不指…" at bounding box center [205, 77] width 113 height 46
copy div "姓名: [PERSON_NAME] 電話: [PHONE_NUMBER]"
click at [251, 28] on div "姓名: [PERSON_NAME] 電話: [PHONE_NUMBER] 日期: [DATE] 預約時間: 15:00 指定/不指定: 不指定 設計師: 不指…" at bounding box center [205, 116] width 410 height 233
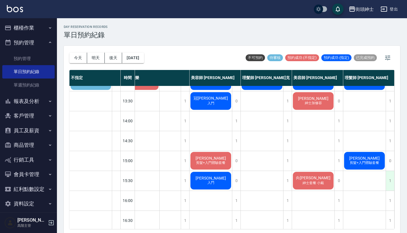
click at [386, 182] on div "1" at bounding box center [390, 181] width 9 height 20
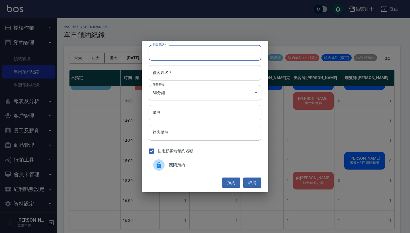
paste input "[PERSON_NAME] 電話: [PHONE_NUMBER]"
type input "[PERSON_NAME] 電話: [PHONE_NUMBER]"
paste input "[PERSON_NAME] 電話: [PHONE_NUMBER]"
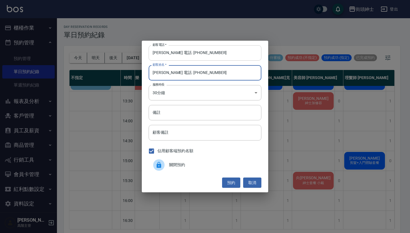
type input "[PERSON_NAME] 電話: [PHONE_NUMBER]"
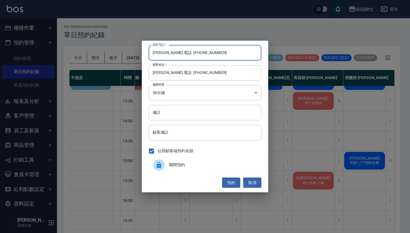
drag, startPoint x: 189, startPoint y: 52, endPoint x: 128, endPoint y: 48, distance: 61.0
click at [129, 49] on div "顧客電話   * [PERSON_NAME] 電話: [PHONE_NUMBER] 顧客電話   * 顧客姓名   * [PERSON_NAME] 電話: […" at bounding box center [205, 116] width 410 height 233
type input "0989199297"
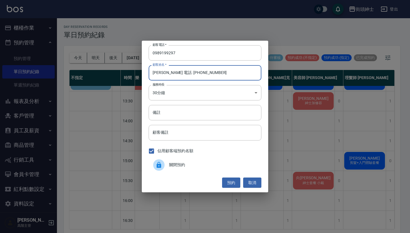
drag, startPoint x: 224, startPoint y: 73, endPoint x: 172, endPoint y: 73, distance: 51.8
click at [172, 73] on input "[PERSON_NAME] 電話: [PHONE_NUMBER]" at bounding box center [205, 72] width 113 height 15
type input "[PERSON_NAME]"
click at [176, 114] on input "備註" at bounding box center [205, 112] width 113 height 15
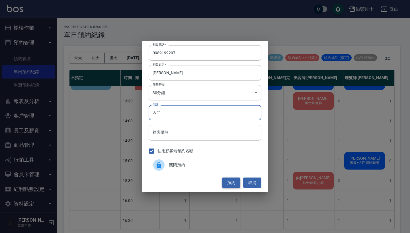
type input "入門"
click at [233, 182] on button "預約" at bounding box center [231, 183] width 18 height 11
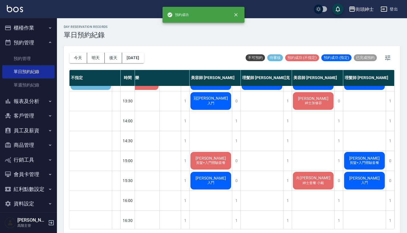
click at [369, 178] on span "[PERSON_NAME]" at bounding box center [364, 178] width 33 height 5
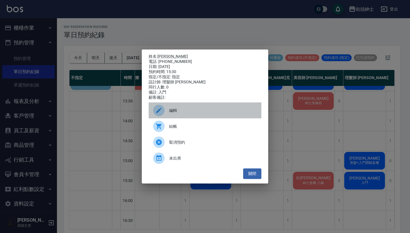
click at [207, 112] on span "編輯" at bounding box center [213, 111] width 88 height 6
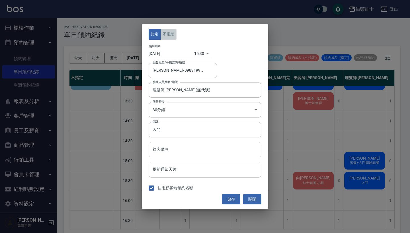
click at [172, 37] on button "不指定" at bounding box center [169, 34] width 16 height 11
click at [233, 196] on button "儲存" at bounding box center [231, 199] width 18 height 11
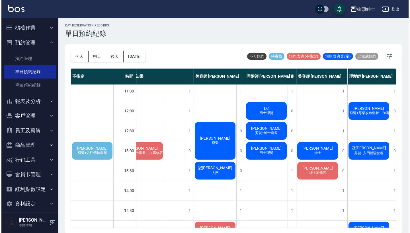
scroll to position [22, 15]
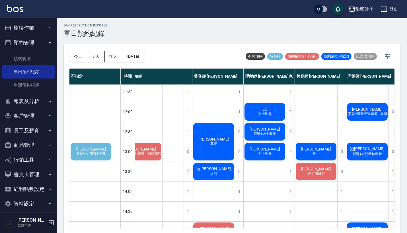
click at [207, 147] on div "[PERSON_NAME]" at bounding box center [213, 141] width 42 height 39
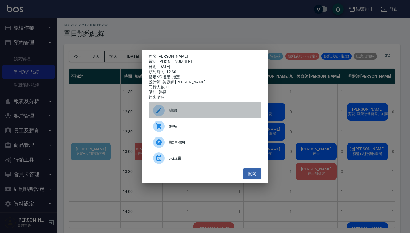
click at [184, 111] on span "編輯" at bounding box center [213, 111] width 88 height 6
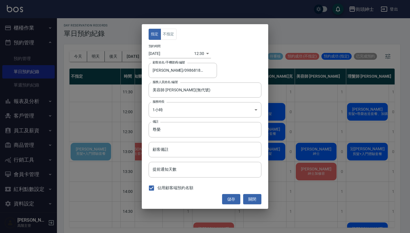
click at [197, 51] on body "街頭紳士 登出 櫃檯作業 打帳單 帳單列表 掛單列表 座位開單 營業儀表板 現金收支登錄 高階收支登錄 材料自購登錄 每日結帳 排班表 現場電腦打卡 掃碼打卡…" at bounding box center [205, 116] width 410 height 235
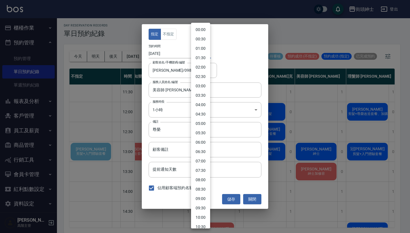
scroll to position [139, 0]
click at [200, 111] on li "12:00" at bounding box center [200, 115] width 19 height 9
type input "1760068800000"
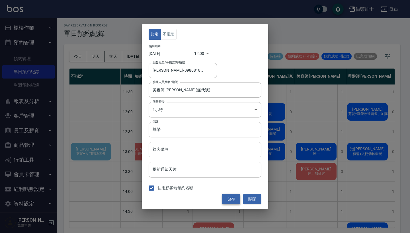
click at [231, 200] on button "儲存" at bounding box center [231, 199] width 18 height 11
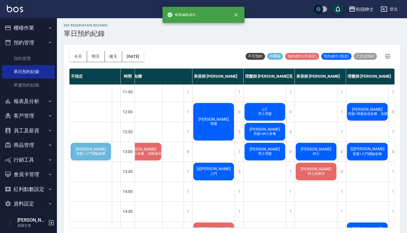
click at [369, 111] on span "[PERSON_NAME]" at bounding box center [367, 109] width 33 height 5
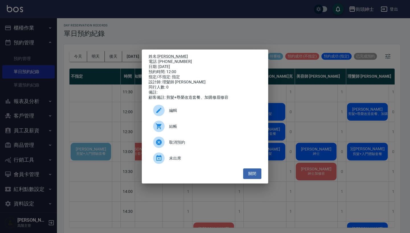
click at [195, 109] on div "編輯" at bounding box center [205, 110] width 113 height 16
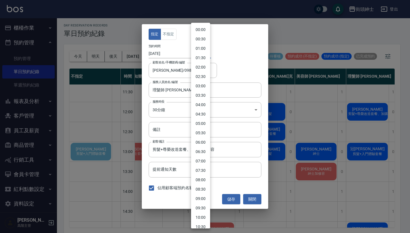
click at [197, 54] on body "街頭紳士 登出 櫃檯作業 打帳單 帳單列表 掛單列表 座位開單 營業儀表板 現金收支登錄 高階收支登錄 材料自購登錄 每日結帳 排班表 現場電腦打卡 掃碼打卡…" at bounding box center [205, 116] width 410 height 235
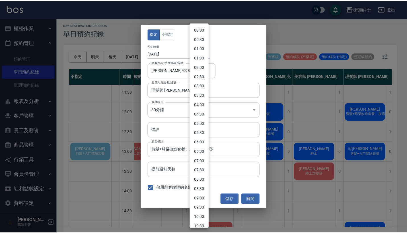
scroll to position [130, 0]
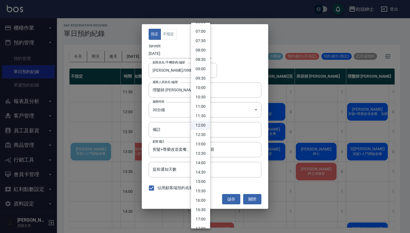
click at [202, 146] on li "13:00" at bounding box center [200, 143] width 19 height 9
type input "1760072400000"
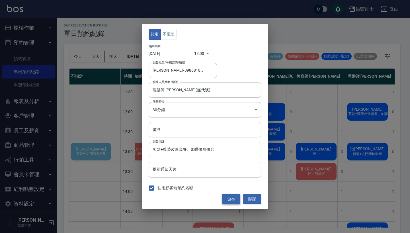
click at [229, 201] on button "儲存" at bounding box center [231, 199] width 18 height 11
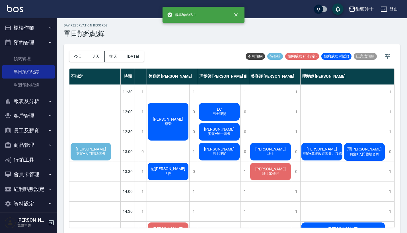
scroll to position [22, 63]
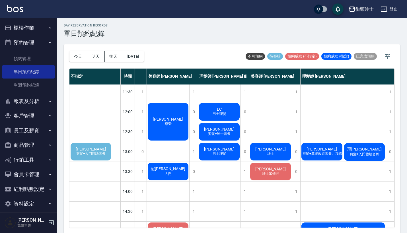
click at [160, 169] on span "冠[PERSON_NAME]" at bounding box center [168, 169] width 37 height 5
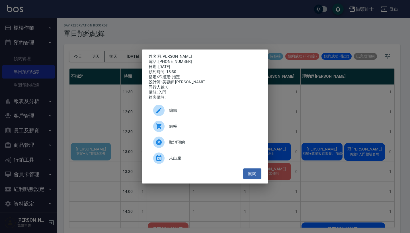
click at [316, 119] on div "姓名: 冠辰[PERSON_NAME] 電話: [PHONE_NUMBER] 日期: [DATE] 預約時間: 13:30 指定/不指定: 指定 設計師: 美…" at bounding box center [205, 116] width 410 height 233
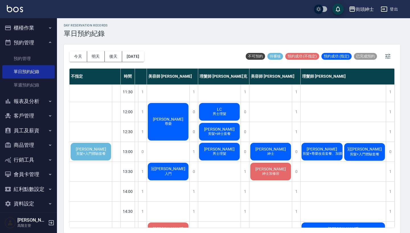
scroll to position [22, 61]
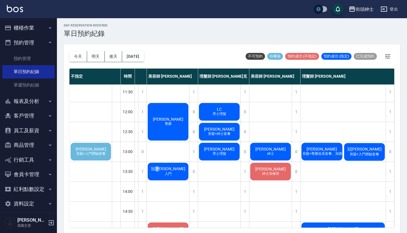
click at [169, 170] on span "冠[PERSON_NAME]" at bounding box center [168, 169] width 37 height 5
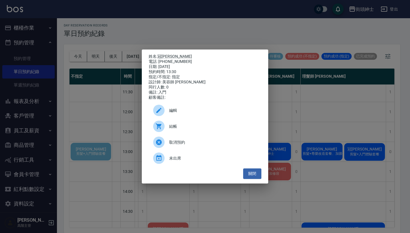
click at [188, 109] on div "編輯" at bounding box center [205, 110] width 113 height 16
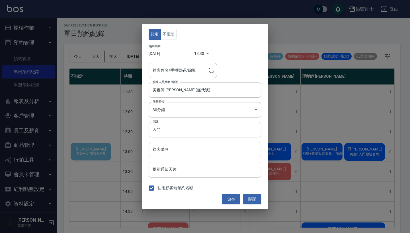
type input "冠[PERSON_NAME]/0963446234"
click at [195, 55] on body "街頭紳士 登出 櫃檯作業 打帳單 帳單列表 掛單列表 座位開單 營業儀表板 現金收支登錄 高階收支登錄 材料自購登錄 每日結帳 排班表 現場電腦打卡 掃碼打卡…" at bounding box center [205, 116] width 410 height 235
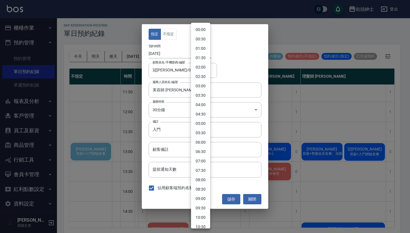
scroll to position [158, 0]
click at [203, 115] on li "13:00" at bounding box center [200, 115] width 19 height 9
type input "1760072400000"
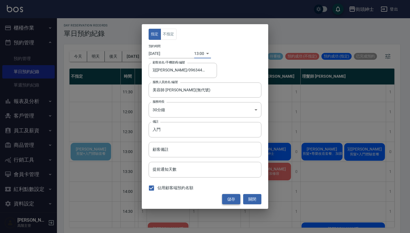
click at [228, 197] on button "儲存" at bounding box center [231, 199] width 18 height 11
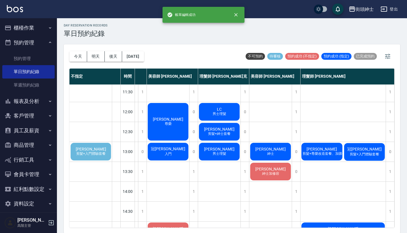
click at [357, 152] on span "剪髮+入門體驗套餐" at bounding box center [365, 154] width 32 height 5
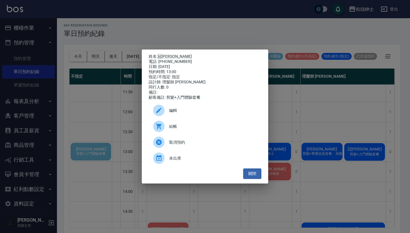
click at [198, 111] on span "編輯" at bounding box center [213, 111] width 88 height 6
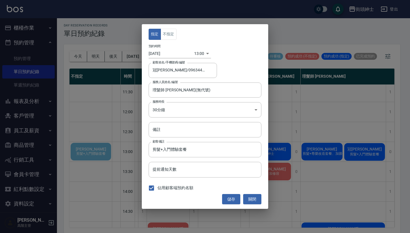
click at [196, 51] on body "街頭紳士 登出 櫃檯作業 打帳單 帳單列表 掛單列表 座位開單 營業儀表板 現金收支登錄 高階收支登錄 材料自購登錄 每日結帳 排班表 現場電腦打卡 掃碼打卡…" at bounding box center [205, 116] width 410 height 235
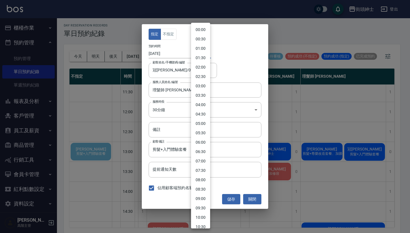
scroll to position [149, 0]
click at [205, 132] on li "13:30" at bounding box center [200, 134] width 19 height 9
type input "1760074200000"
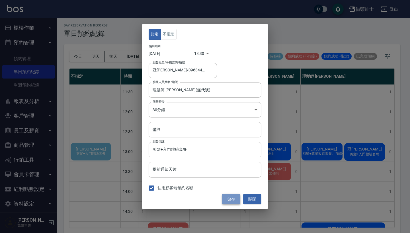
click at [233, 201] on button "儲存" at bounding box center [231, 199] width 18 height 11
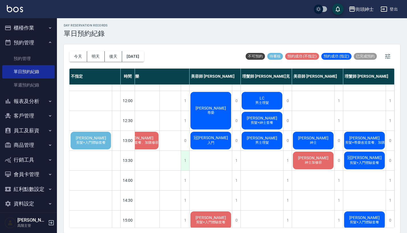
scroll to position [34, 21]
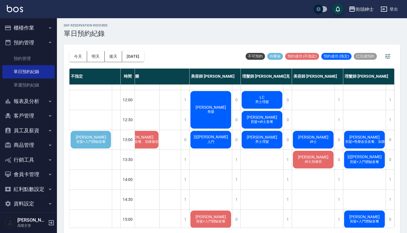
click at [88, 138] on span "[PERSON_NAME]" at bounding box center [91, 137] width 33 height 5
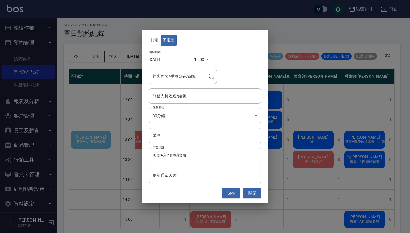
type input "[PERSON_NAME]/0912797854"
click at [182, 80] on input "[PERSON_NAME]/0912797854" at bounding box center [178, 76] width 55 height 10
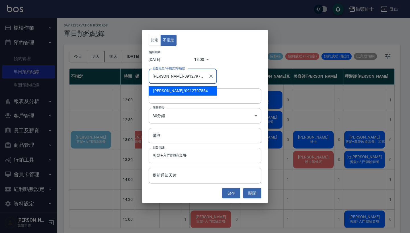
click at [301, 27] on div "指定 不指定 預約時間 [DATE] 13:00 1760072400000 顧客姓名/手機號碼/編號 [PERSON_NAME]/0912797854 顧客…" at bounding box center [205, 116] width 410 height 233
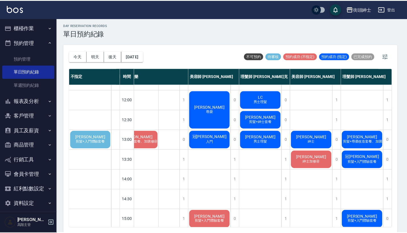
scroll to position [34, 18]
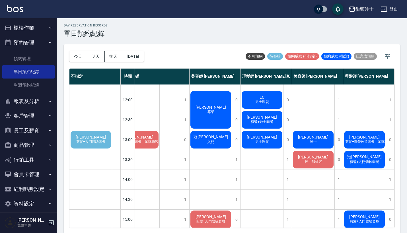
click at [84, 142] on span "剪髮+入門體驗套餐" at bounding box center [91, 141] width 32 height 5
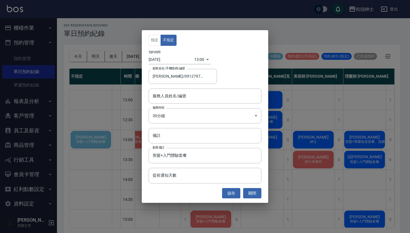
click at [105, 113] on div "指定 不指定 預約時間 [DATE] 13:00 1760072400000 顧客姓名/手機號碼/編號 [PERSON_NAME]/0912797854 顧客…" at bounding box center [205, 116] width 410 height 233
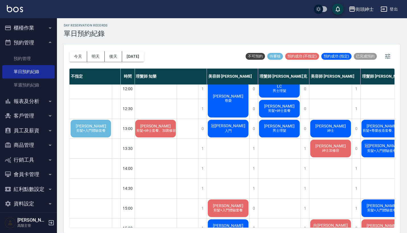
scroll to position [45, 1]
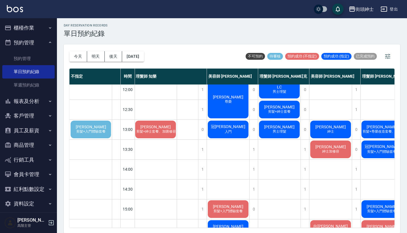
click at [85, 132] on span "剪髮+入門體驗套餐" at bounding box center [91, 131] width 32 height 5
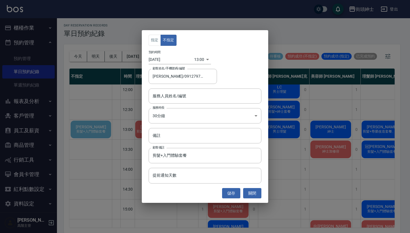
click at [129, 112] on div "指定 不指定 預約時間 [DATE] 13:00 1760072400000 顧客姓名/手機號碼/編號 [PERSON_NAME]/0912797854 顧客…" at bounding box center [205, 116] width 410 height 233
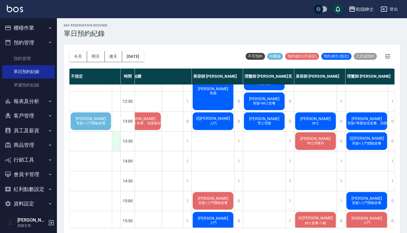
scroll to position [44, 16]
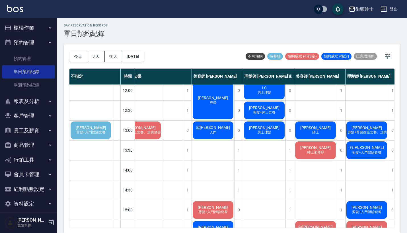
click at [97, 124] on div "[PERSON_NAME] 剪髮+入門體驗套餐" at bounding box center [91, 130] width 42 height 19
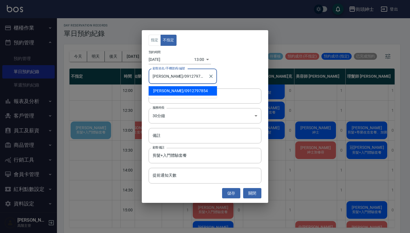
click at [170, 80] on input "[PERSON_NAME]/0912797854" at bounding box center [178, 76] width 55 height 10
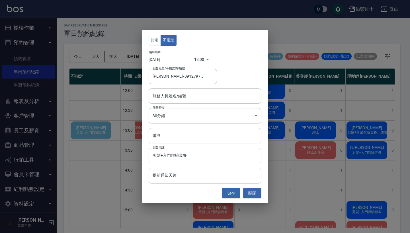
click at [116, 118] on div "指定 不指定 預約時間 [DATE] 13:00 1760072400000 顧客姓名/手機號碼/編號 [PERSON_NAME]/0912797854 顧客…" at bounding box center [205, 116] width 410 height 233
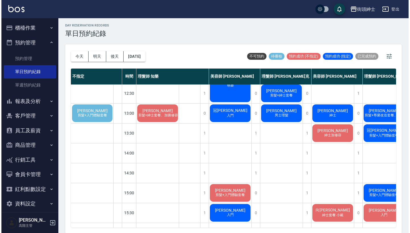
scroll to position [61, 0]
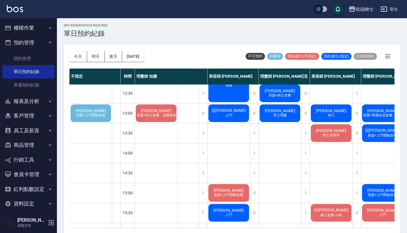
click at [89, 115] on span "剪髮+入門體驗套餐" at bounding box center [91, 115] width 32 height 5
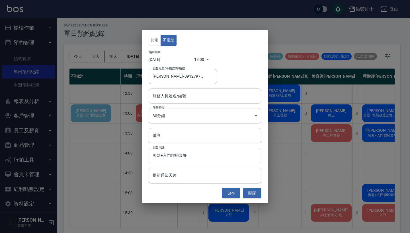
click at [183, 94] on input "服務人員姓名/編號" at bounding box center [205, 96] width 108 height 10
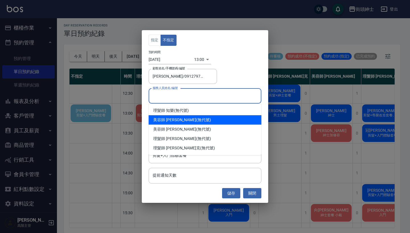
click at [187, 111] on div "理髮師 知樂 (無代號)" at bounding box center [205, 110] width 113 height 9
type input "理髮師 知樂(無代號)"
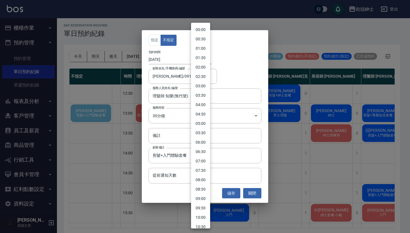
click at [198, 56] on body "街頭紳士 登出 櫃檯作業 打帳單 帳單列表 掛單列表 座位開單 營業儀表板 現金收支登錄 高階收支登錄 材料自購登錄 每日結帳 排班表 現場電腦打卡 掃碼打卡…" at bounding box center [205, 116] width 410 height 235
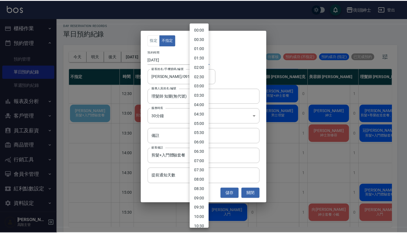
scroll to position [149, 0]
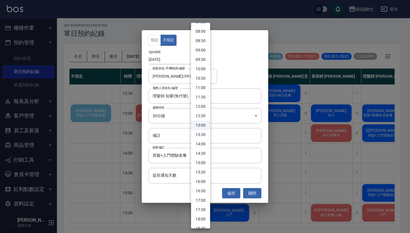
click at [203, 135] on li "13:30" at bounding box center [200, 134] width 19 height 9
type input "1760074200000"
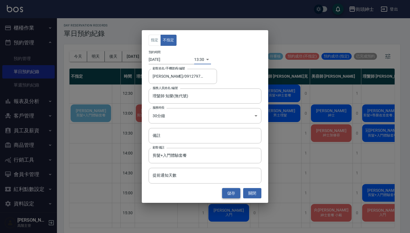
click at [232, 192] on button "儲存" at bounding box center [231, 193] width 18 height 11
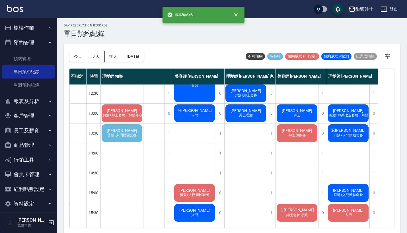
click at [126, 132] on span "[PERSON_NAME]" at bounding box center [122, 130] width 33 height 5
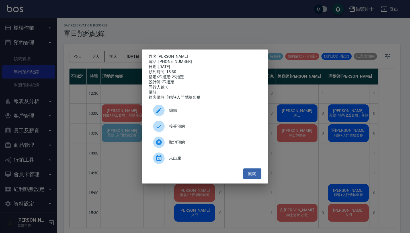
click at [177, 130] on span "接受預約" at bounding box center [213, 127] width 88 height 6
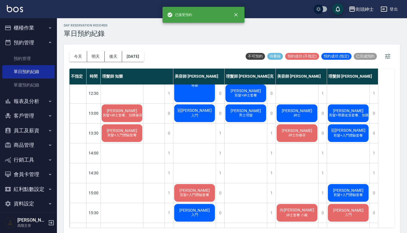
click at [130, 136] on span "剪髮+入門體驗套餐" at bounding box center [122, 135] width 32 height 5
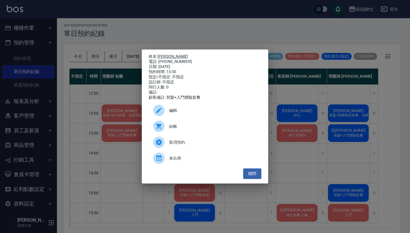
drag, startPoint x: 183, startPoint y: 61, endPoint x: 159, endPoint y: 56, distance: 24.7
click at [159, 56] on div "姓名: [PERSON_NAME] 電話: [PHONE_NUMBER] 日期: [DATE] 預約時間: 13:30 指定/不指定: 不指定 設計師: 不指…" at bounding box center [205, 77] width 113 height 46
copy div "姓名: [PERSON_NAME] 電話: [PHONE_NUMBER]"
click at [193, 36] on div "姓名: [PERSON_NAME] 電話: [PHONE_NUMBER] 日期: [DATE] 預約時間: 13:30 指定/不指定: 不指定 設計師: 不指…" at bounding box center [205, 116] width 410 height 233
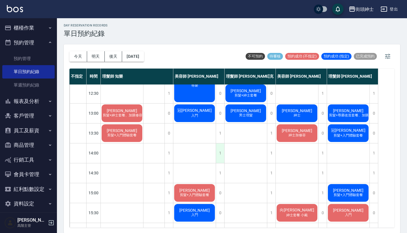
click at [219, 151] on div "1" at bounding box center [220, 153] width 9 height 20
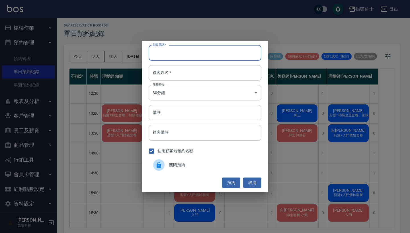
paste input "[PERSON_NAME] 電話: [PHONE_NUMBER]"
type input "[PERSON_NAME] 電話: [PHONE_NUMBER]"
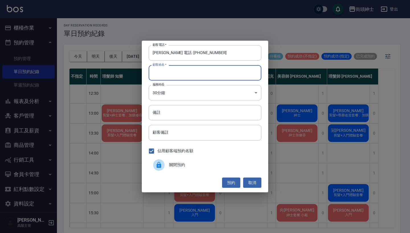
paste input "[PERSON_NAME] 電話: [PHONE_NUMBER]"
type input "[PERSON_NAME] 電話: [PHONE_NUMBER]"
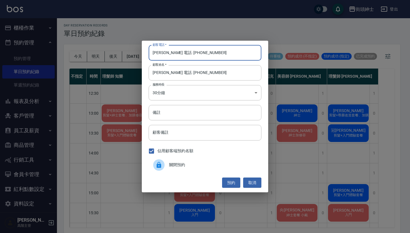
drag, startPoint x: 197, startPoint y: 52, endPoint x: 113, endPoint y: 51, distance: 84.5
click at [113, 51] on div "顧客電話   * [PERSON_NAME] 電話: [PHONE_NUMBER] 顧客電話   * 顧客姓名   * [PERSON_NAME] 電話: […" at bounding box center [205, 116] width 410 height 233
type input "0912797854"
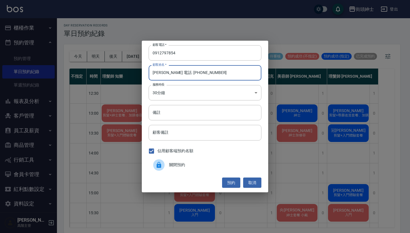
drag, startPoint x: 237, startPoint y: 77, endPoint x: 186, endPoint y: 74, distance: 51.0
click at [186, 74] on input "[PERSON_NAME] 電話: [PHONE_NUMBER]" at bounding box center [205, 72] width 113 height 15
type input "[PERSON_NAME]"
click at [195, 111] on input "備註" at bounding box center [205, 112] width 113 height 15
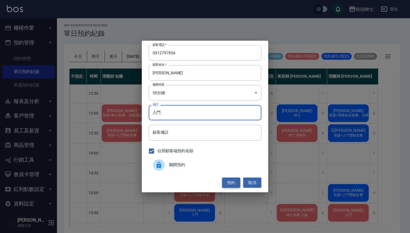
type input "入門"
click at [231, 183] on button "預約" at bounding box center [231, 183] width 18 height 11
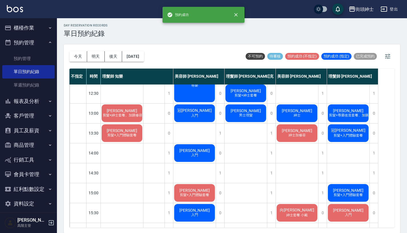
click at [189, 153] on div "[PERSON_NAME] 入門" at bounding box center [194, 152] width 42 height 19
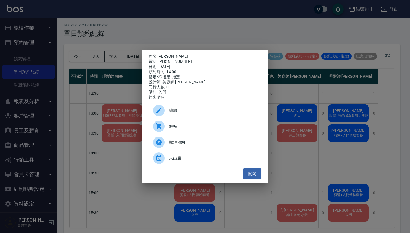
click at [185, 112] on span "編輯" at bounding box center [213, 111] width 88 height 6
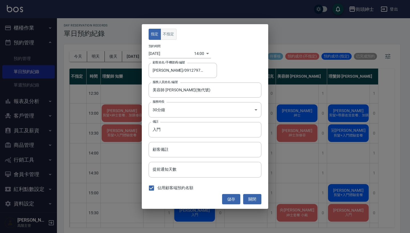
click at [169, 32] on button "不指定" at bounding box center [169, 34] width 16 height 11
click at [232, 199] on button "儲存" at bounding box center [231, 199] width 18 height 11
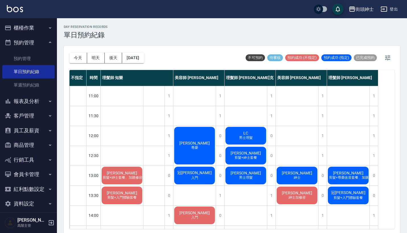
scroll to position [0, 0]
click at [79, 59] on button "今天" at bounding box center [78, 58] width 18 height 11
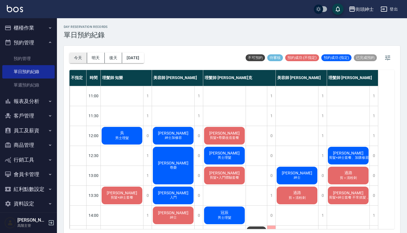
click at [80, 60] on button "今天" at bounding box center [78, 58] width 18 height 11
click at [144, 61] on button "[DATE]" at bounding box center [133, 58] width 22 height 11
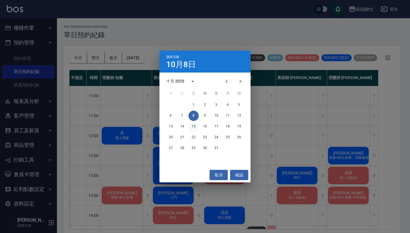
click at [192, 126] on button "15" at bounding box center [193, 127] width 10 height 10
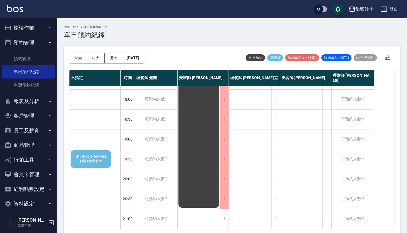
scroll to position [280, 0]
click at [89, 154] on span "[PERSON_NAME]" at bounding box center [91, 156] width 33 height 5
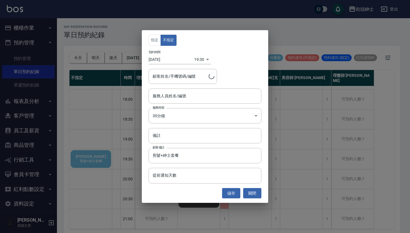
type input "[PERSON_NAME]/0910565446"
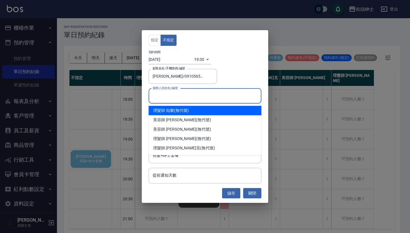
click at [176, 98] on input "服務人員姓名/編號" at bounding box center [205, 96] width 108 height 10
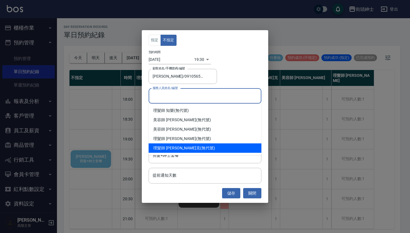
click at [185, 146] on div "理髮師 [PERSON_NAME]克 (無代號)" at bounding box center [205, 147] width 113 height 9
type input "理髮師 [PERSON_NAME]克(無代號)"
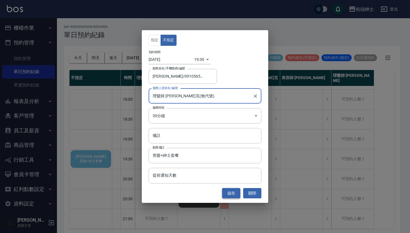
click at [233, 194] on button "儲存" at bounding box center [231, 193] width 18 height 11
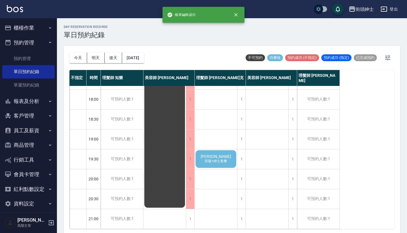
click at [221, 159] on span "剪髮+紳士套餐" at bounding box center [216, 161] width 25 height 5
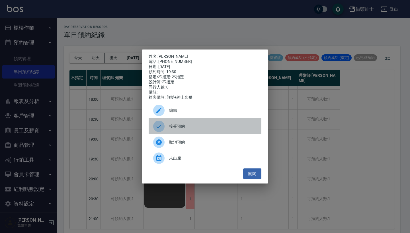
click at [180, 124] on div "接受預約" at bounding box center [205, 126] width 113 height 16
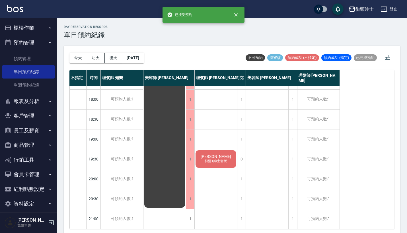
click at [211, 161] on div "[PERSON_NAME] 剪髮+紳士套餐" at bounding box center [216, 158] width 42 height 19
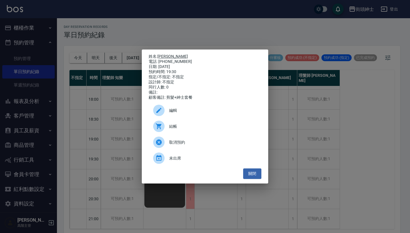
drag, startPoint x: 180, startPoint y: 60, endPoint x: 159, endPoint y: 55, distance: 21.6
click at [159, 55] on div "姓名: [PERSON_NAME] 電話: [PHONE_NUMBER] 日期: [DATE] 預約時間: 19:30 指定/不指定: 不指定 設計師: 不指…" at bounding box center [205, 77] width 113 height 46
copy div "姓名: [PERSON_NAME] 電話: [PHONE_NUMBER]"
click at [330, 102] on div "姓名: [PERSON_NAME] 電話: [PHONE_NUMBER] 日期: [DATE] 預約時間: 19:30 指定/不指定: 不指定 設計師: 不指…" at bounding box center [205, 116] width 410 height 233
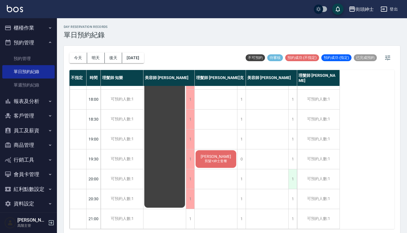
click at [292, 173] on div "1" at bounding box center [292, 179] width 9 height 20
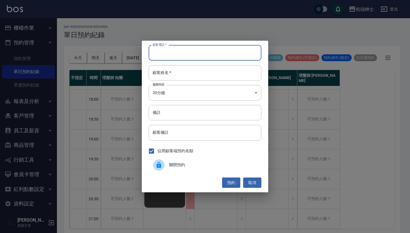
paste input "[PERSON_NAME] 電話: [PHONE_NUMBER]"
type input "[PERSON_NAME] 電話: [PHONE_NUMBER]"
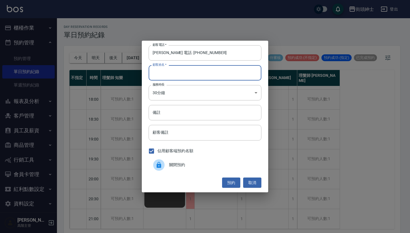
paste input "[PERSON_NAME] 電話: [PHONE_NUMBER]"
type input "[PERSON_NAME] 電話: [PHONE_NUMBER]"
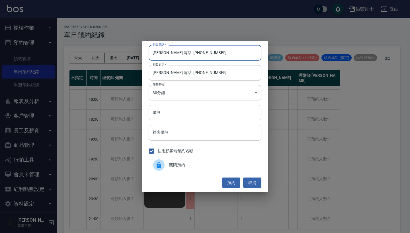
drag, startPoint x: 171, startPoint y: 53, endPoint x: 143, endPoint y: 53, distance: 28.5
click at [143, 53] on div "顧客電話   * [PERSON_NAME] 電話: [PHONE_NUMBER] 顧客電話   * 顧客姓名   * [PERSON_NAME] 電話: […" at bounding box center [205, 117] width 126 height 152
type input "0910565446"
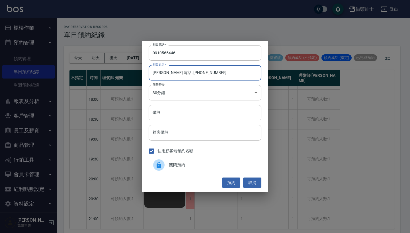
drag, startPoint x: 208, startPoint y: 74, endPoint x: 163, endPoint y: 72, distance: 45.3
click at [163, 72] on input "[PERSON_NAME] 電話: [PHONE_NUMBER]" at bounding box center [205, 72] width 113 height 15
type input "[PERSON_NAME]"
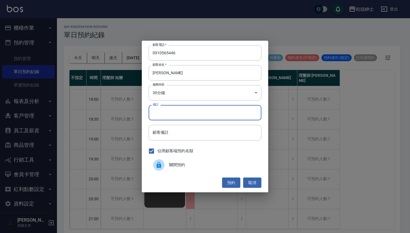
click at [190, 111] on input "備註" at bounding box center [205, 112] width 113 height 15
type input "紳士"
click at [234, 182] on button "預約" at bounding box center [231, 183] width 18 height 11
